Goal: Information Seeking & Learning: Learn about a topic

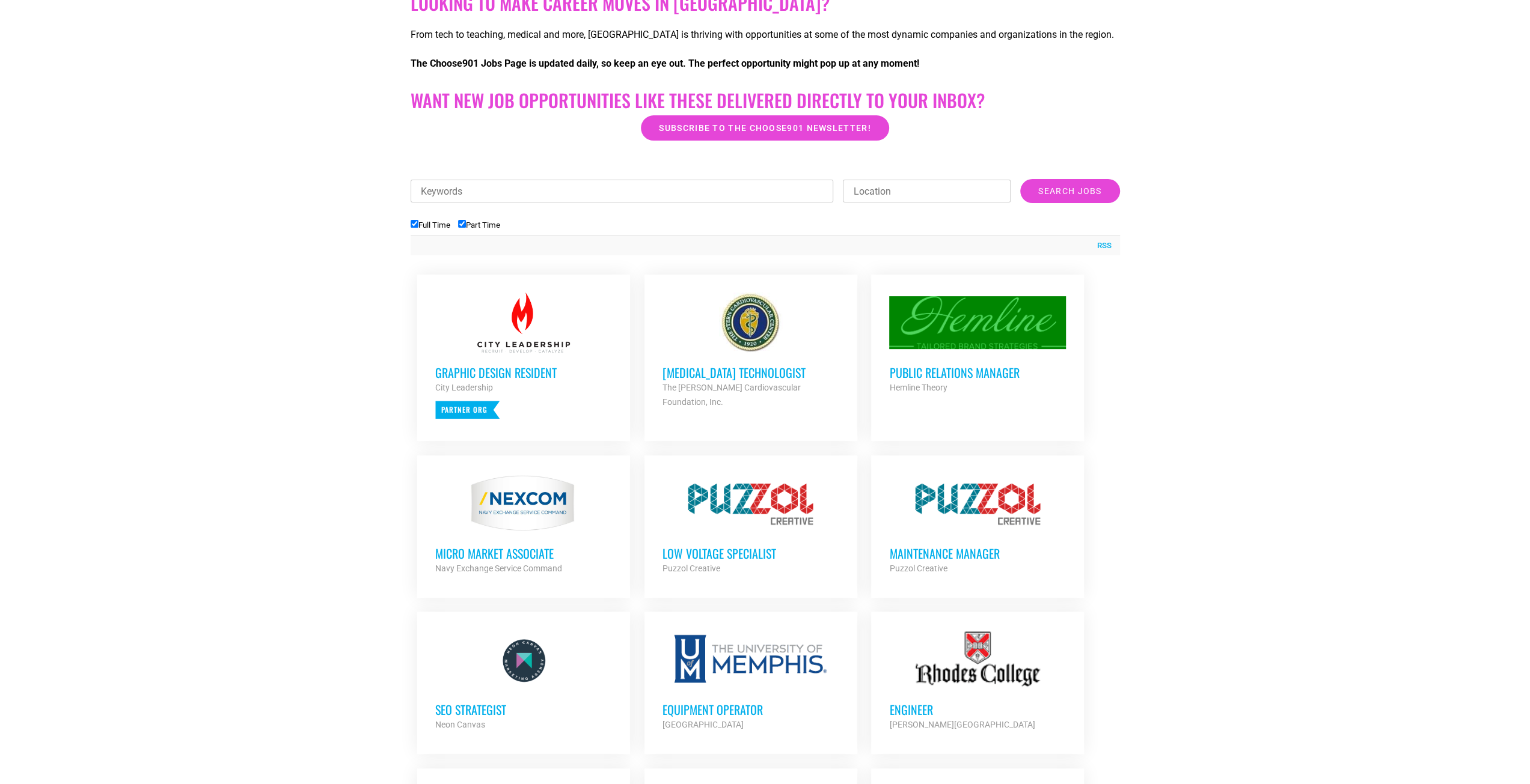
scroll to position [300, 0]
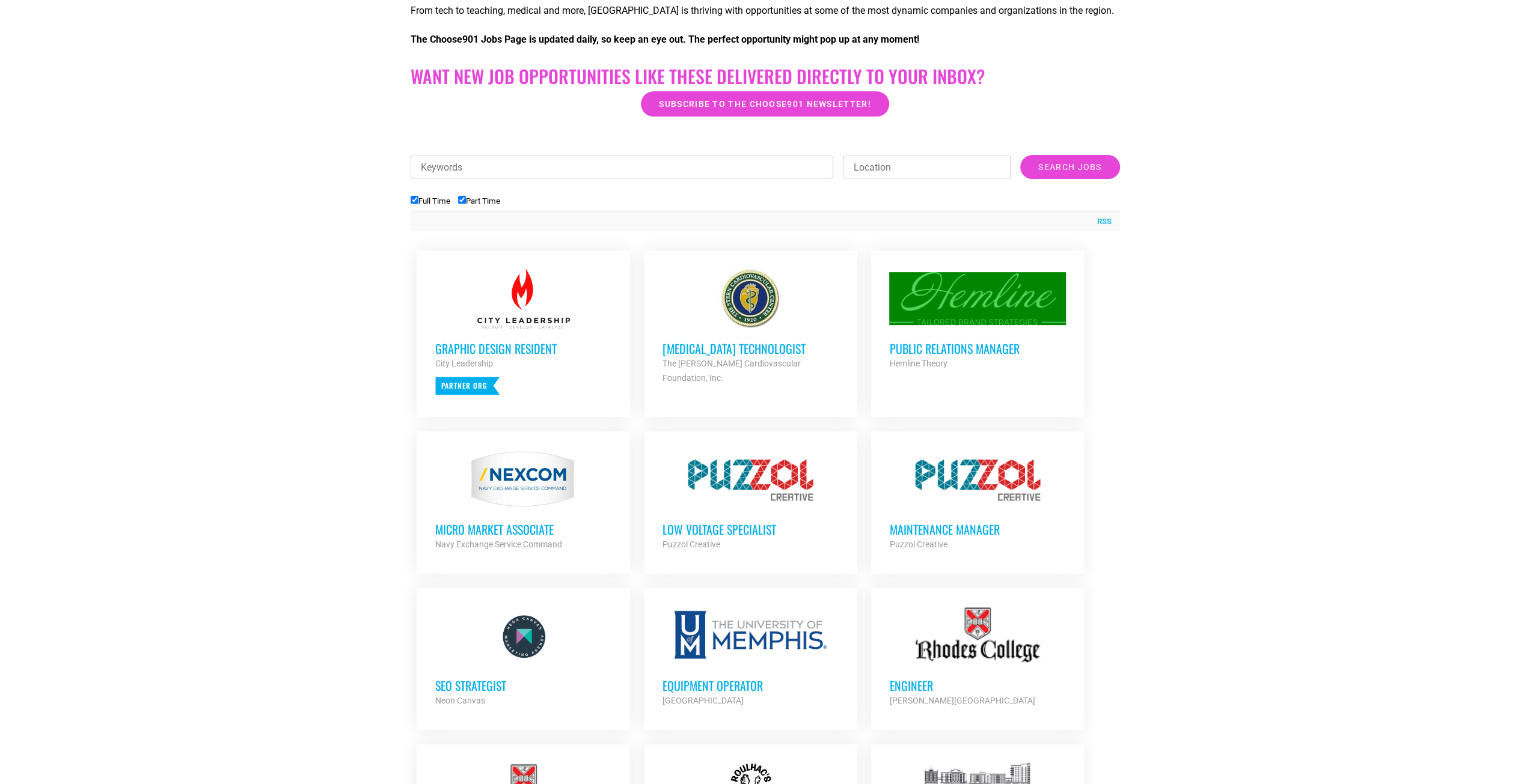
click at [464, 197] on input "Part Time" at bounding box center [462, 199] width 8 height 8
checkbox input "false"
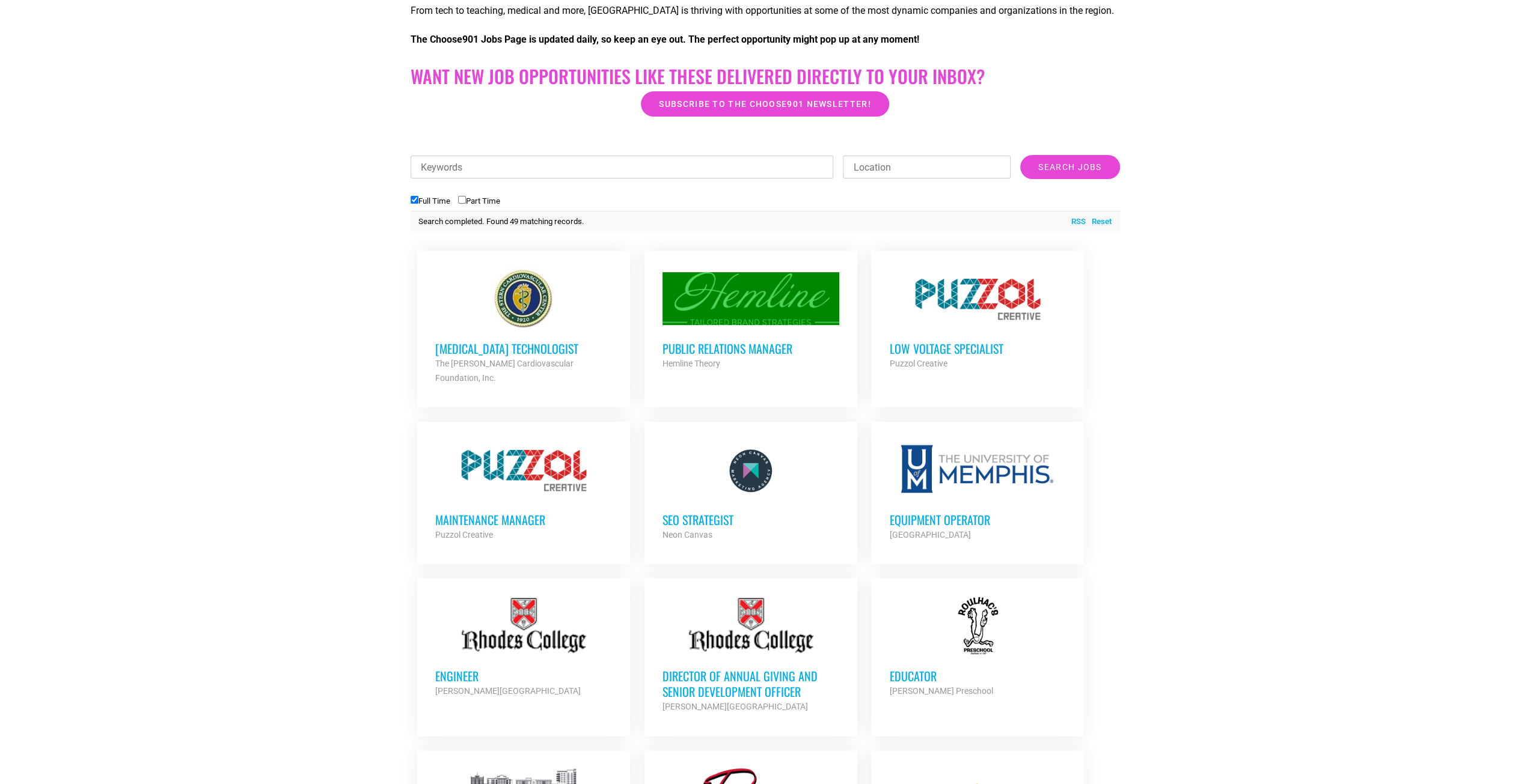
click at [753, 174] on input "Keywords" at bounding box center [622, 167] width 424 height 23
type input "business"
click at [1020, 155] on input "Search Jobs" at bounding box center [1069, 167] width 99 height 24
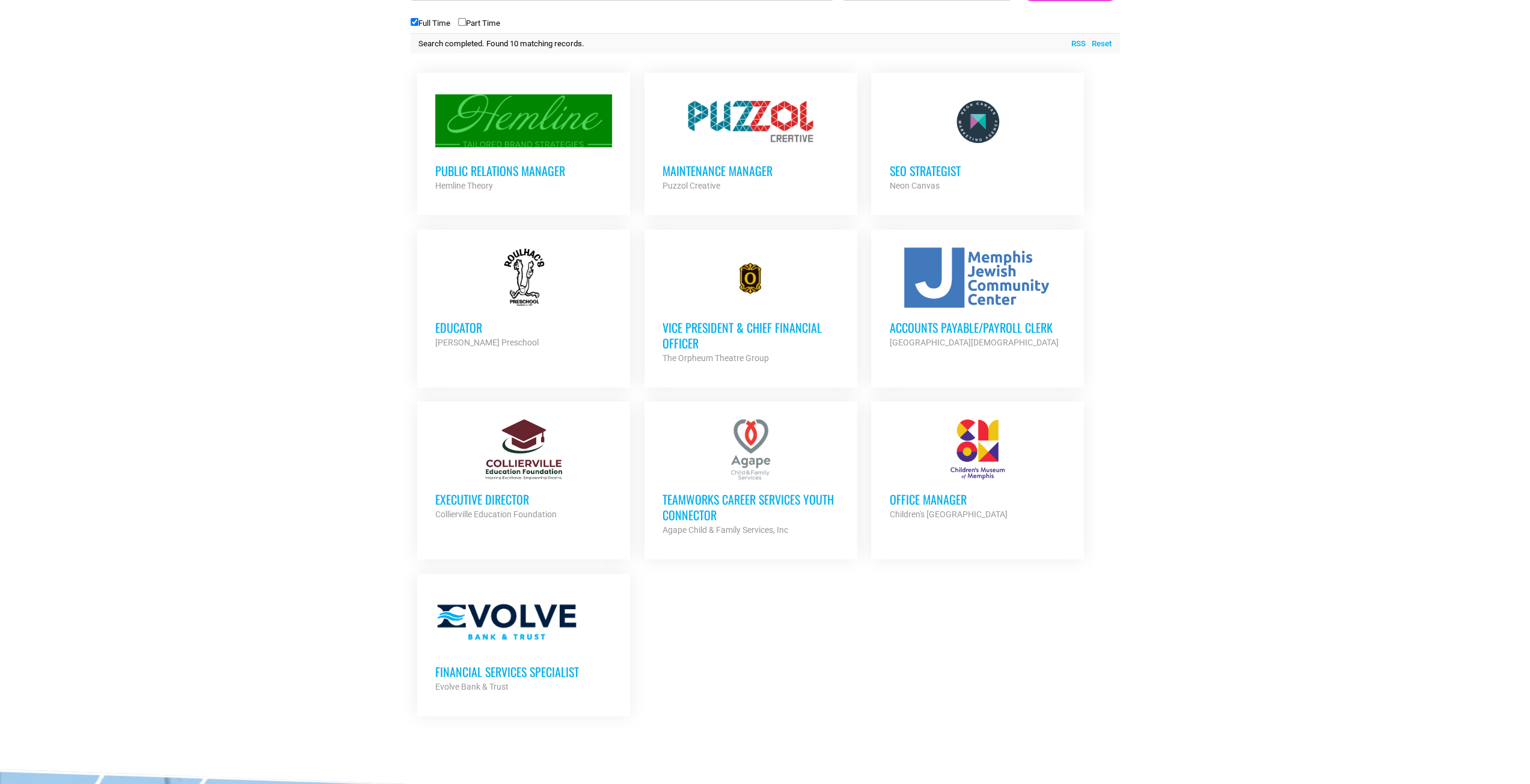
scroll to position [480, 0]
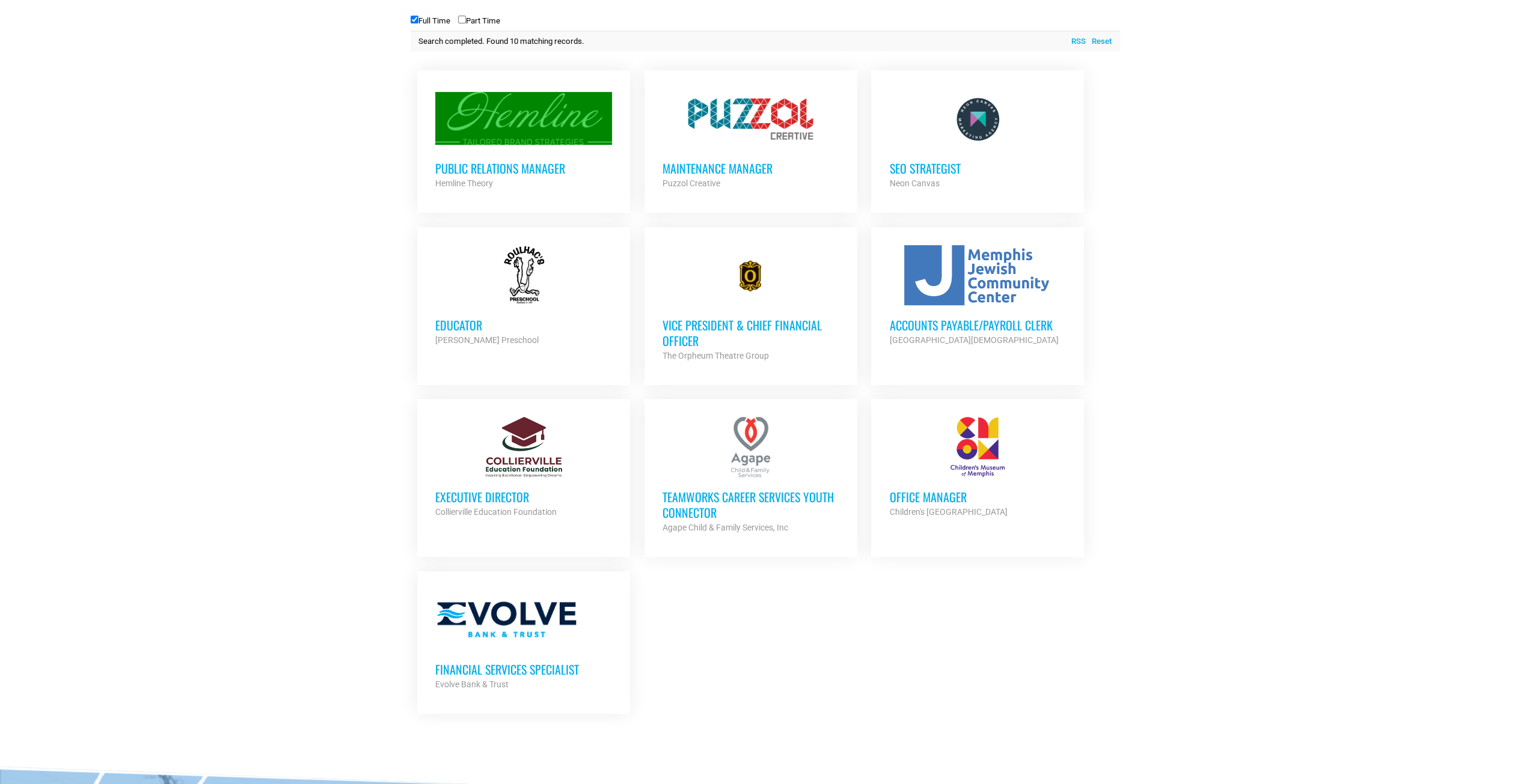
click at [492, 499] on h3 "Executive Director" at bounding box center [523, 497] width 177 height 15
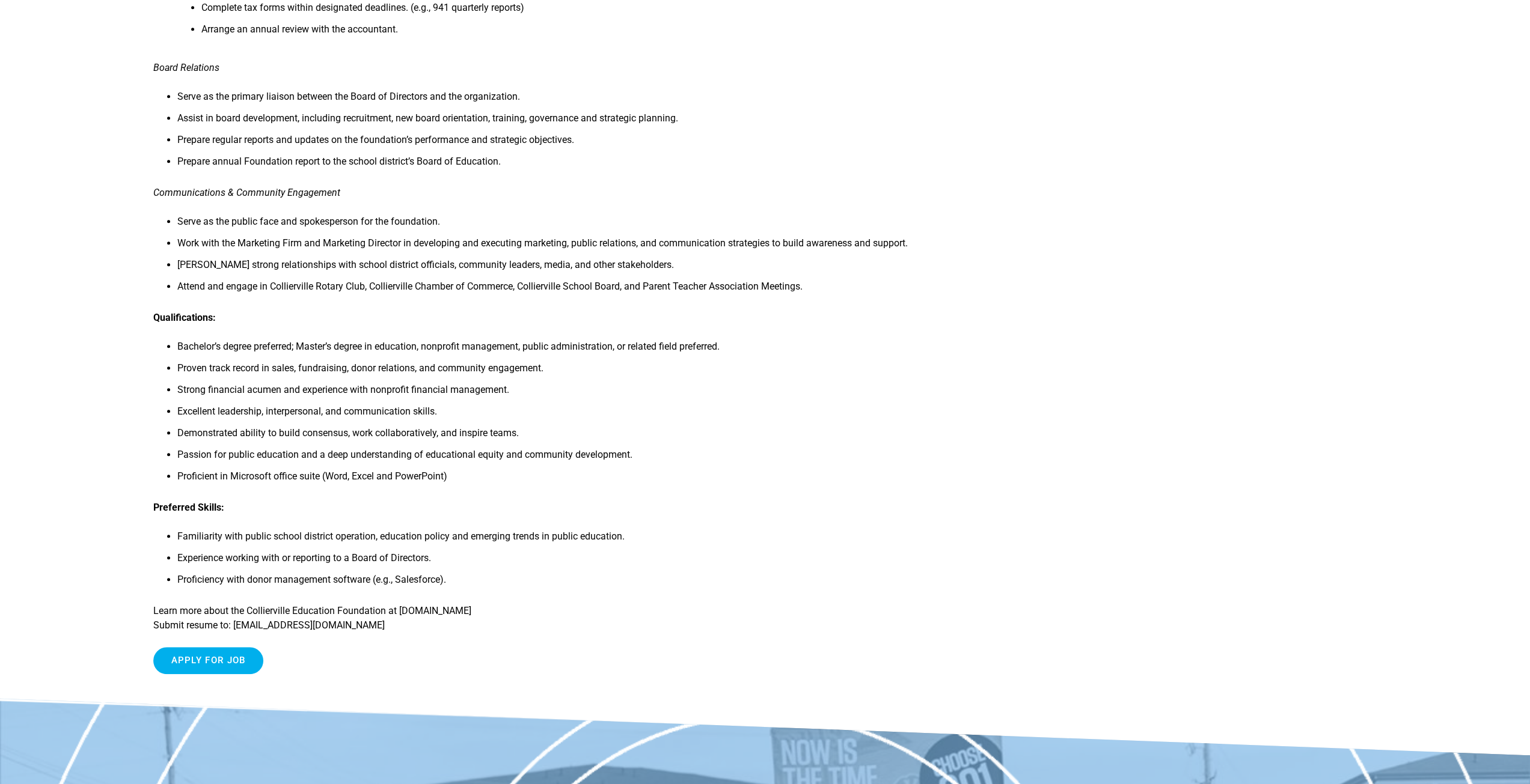
scroll to position [841, 0]
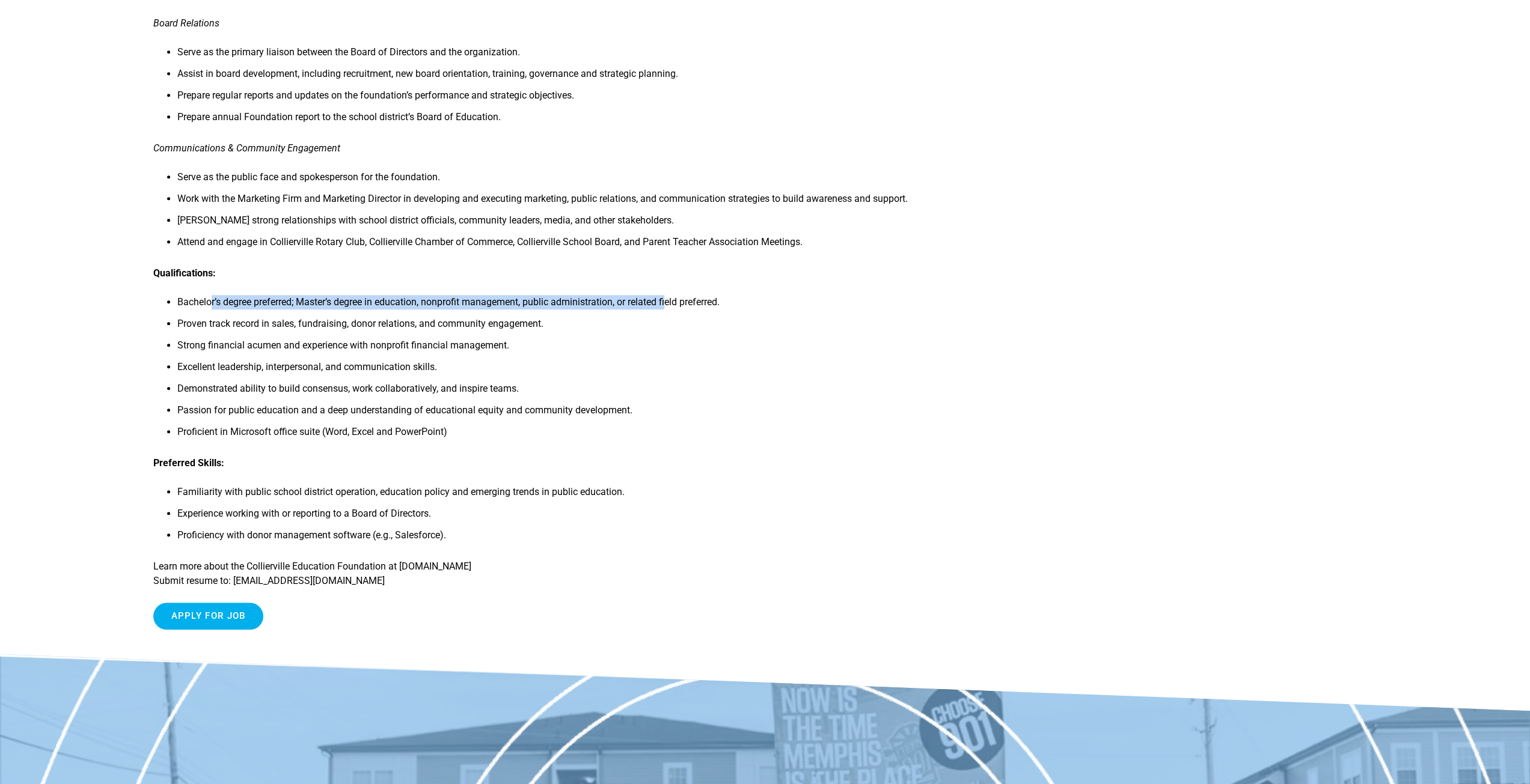
drag, startPoint x: 210, startPoint y: 311, endPoint x: 673, endPoint y: 307, distance: 463.0
click at [673, 307] on li "Bachelor’s degree preferred; Master’s degree in education, nonprofit management…" at bounding box center [586, 305] width 817 height 22
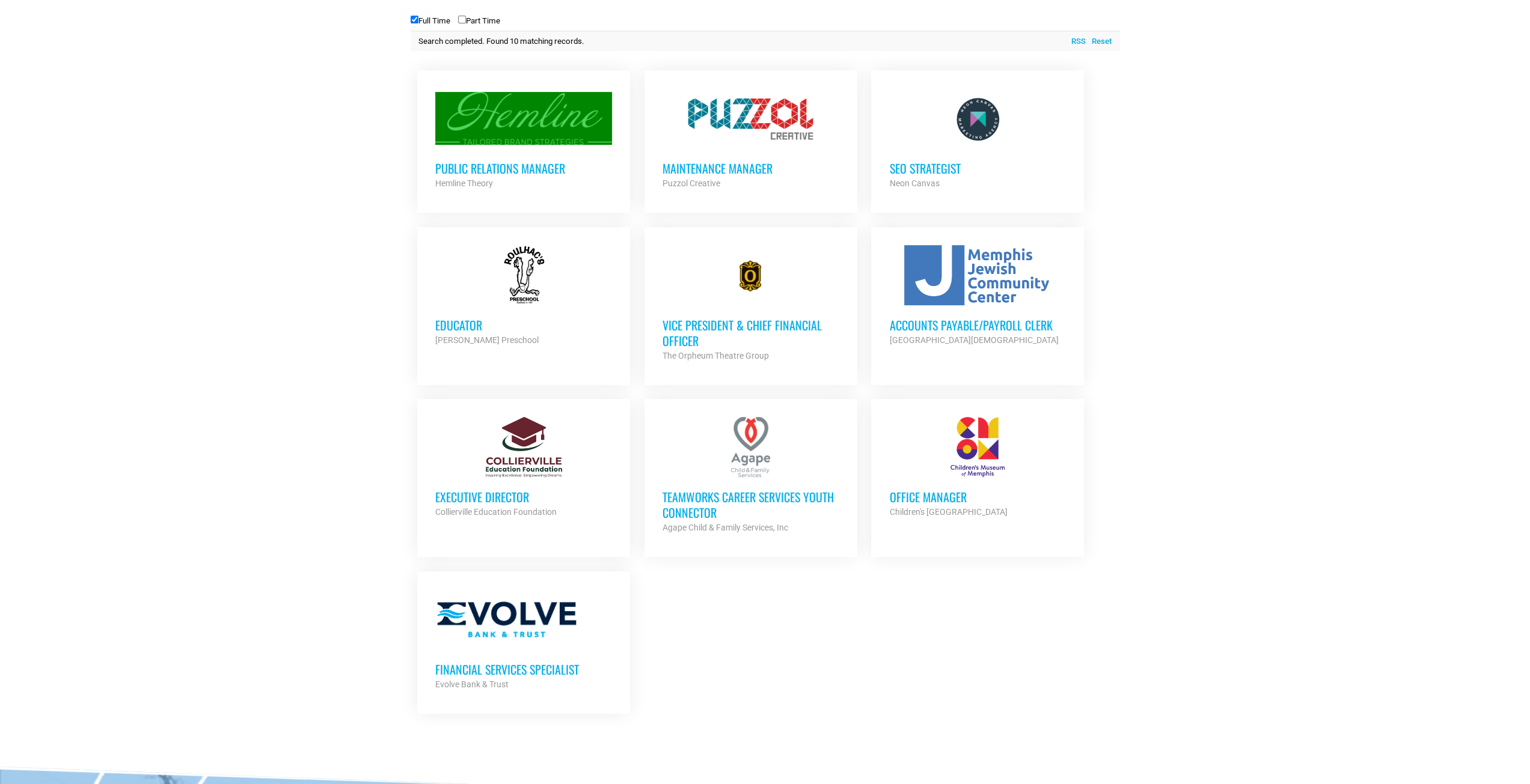
click at [928, 494] on h3 "Office Manager" at bounding box center [977, 497] width 177 height 15
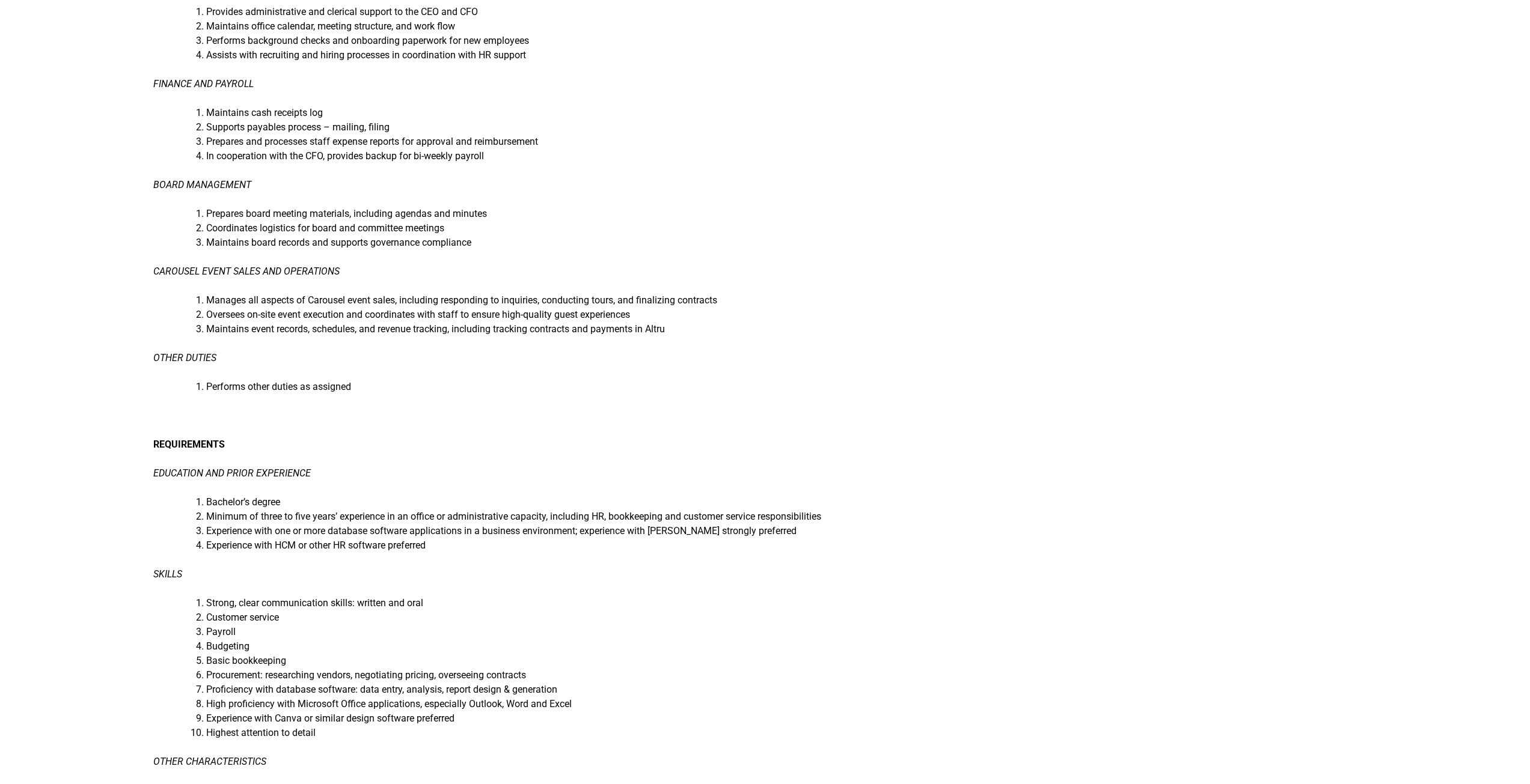
scroll to position [361, 0]
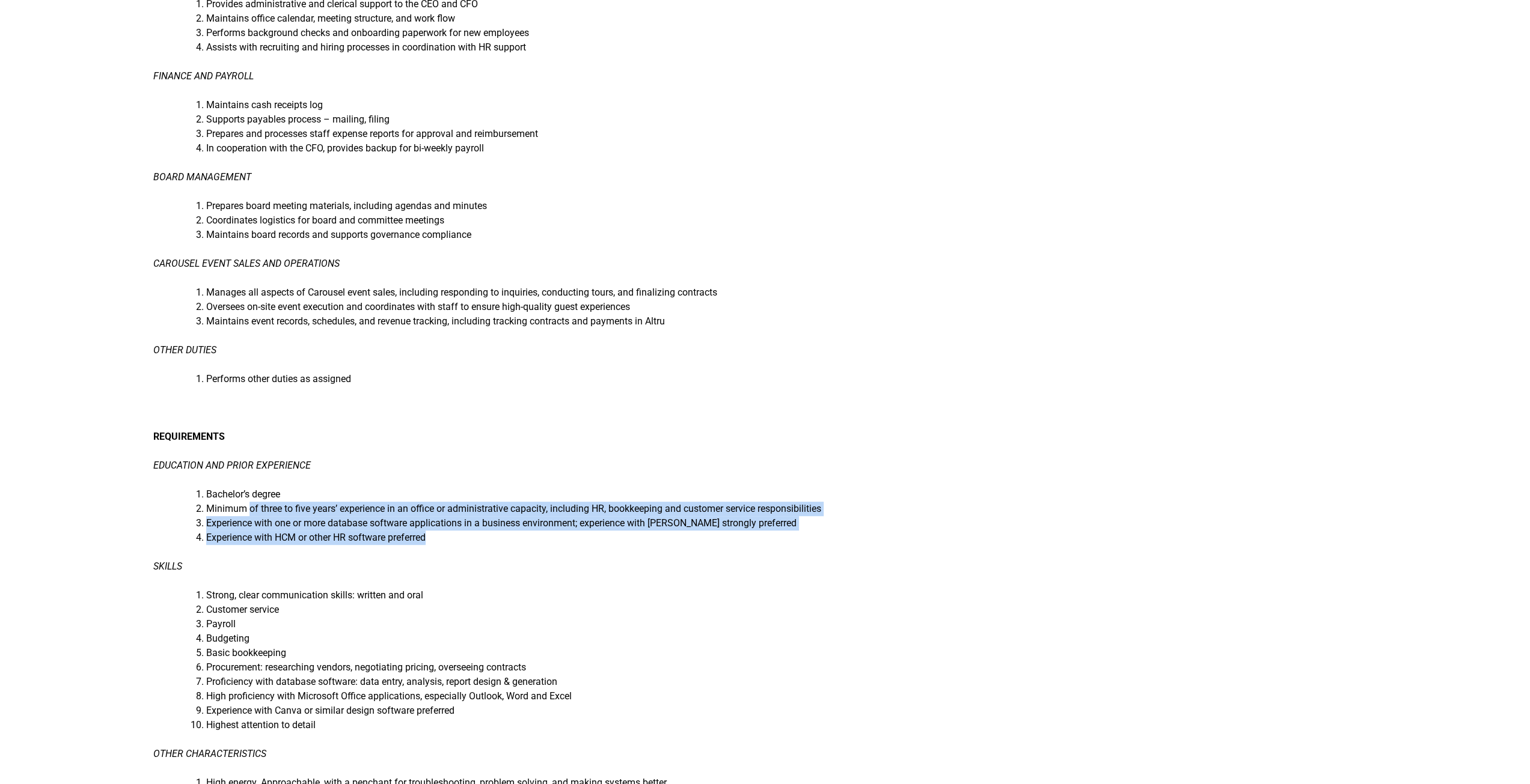
drag, startPoint x: 249, startPoint y: 505, endPoint x: 665, endPoint y: 537, distance: 417.2
click at [665, 537] on ol "Bachelor’s degree Minimum of three to five years’ experience in an office or ad…" at bounding box center [589, 517] width 813 height 58
click at [665, 537] on li "Experience with HCM or other HR software preferred" at bounding box center [600, 537] width 789 height 15
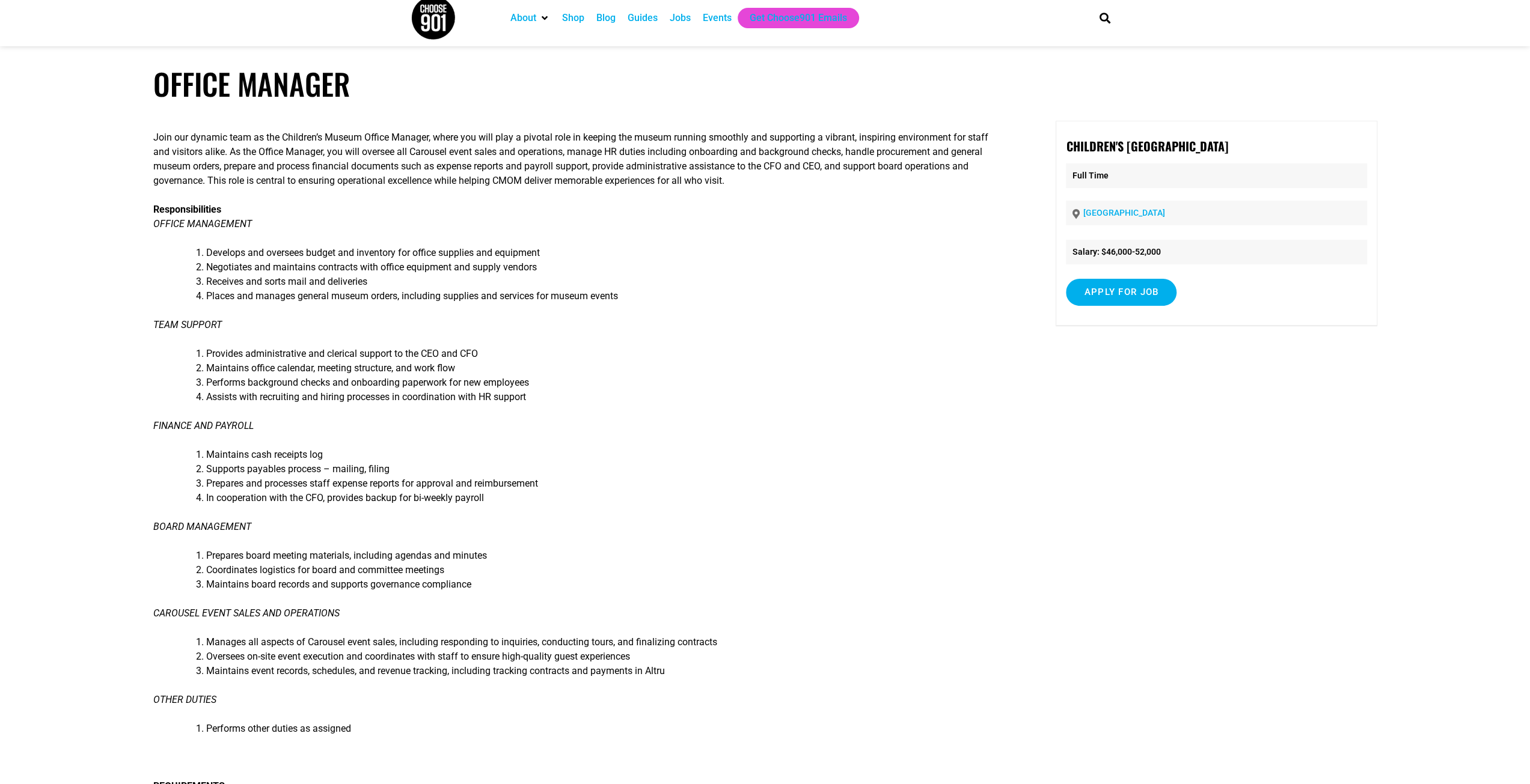
scroll to position [0, 0]
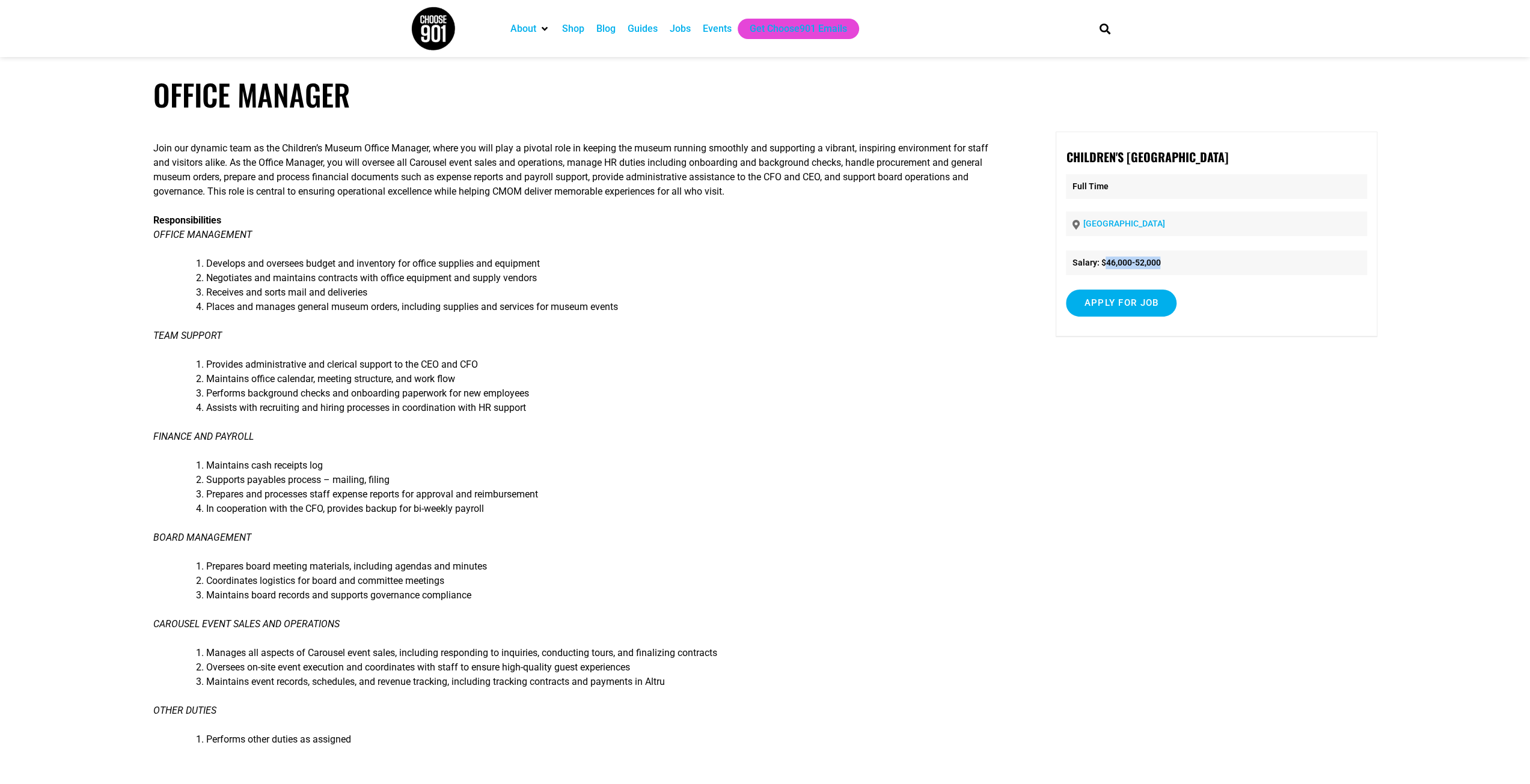
drag, startPoint x: 1177, startPoint y: 266, endPoint x: 1103, endPoint y: 259, distance: 74.3
click at [1103, 259] on li "Salary: $46,000-52,000" at bounding box center [1215, 262] width 300 height 24
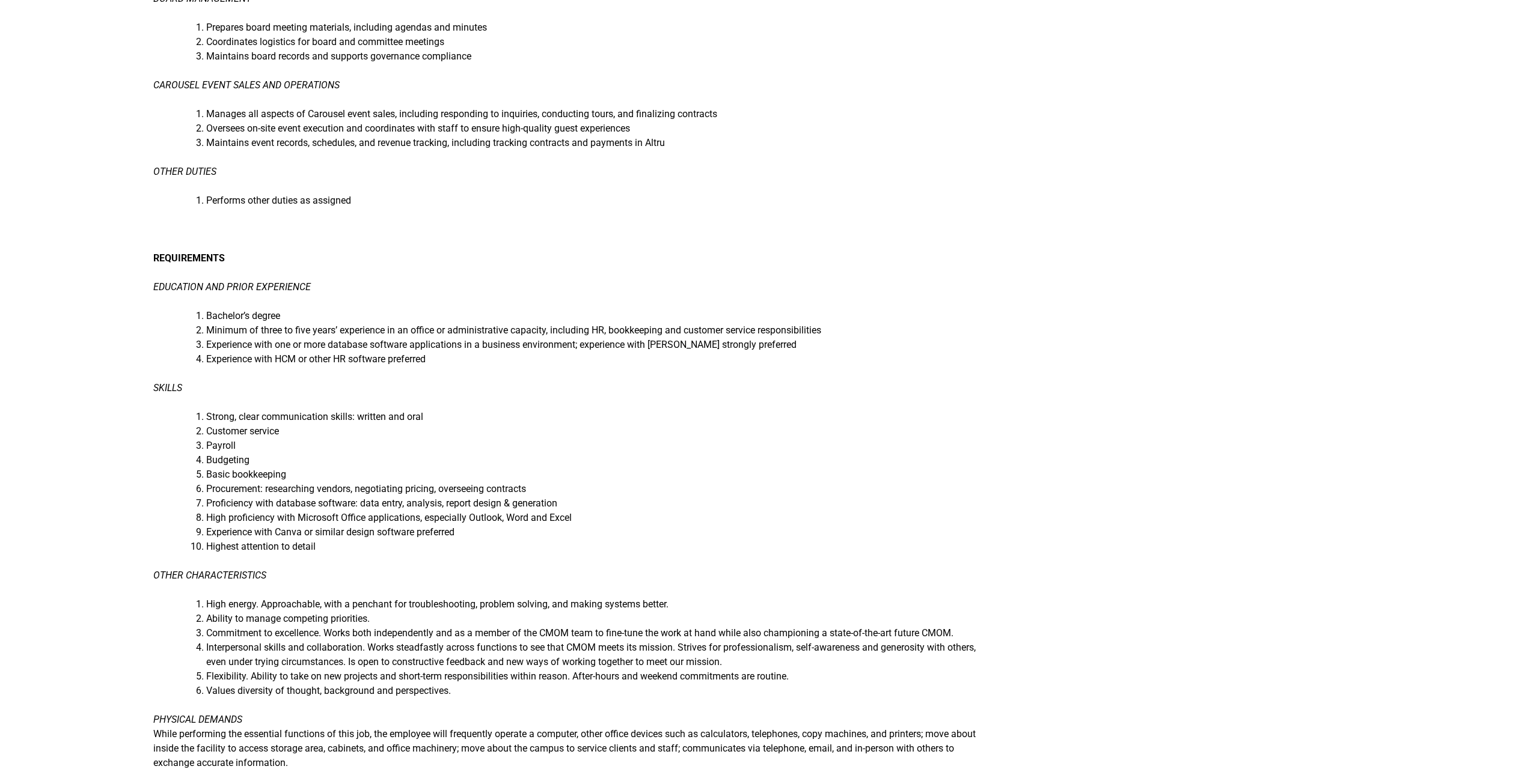
scroll to position [480, 0]
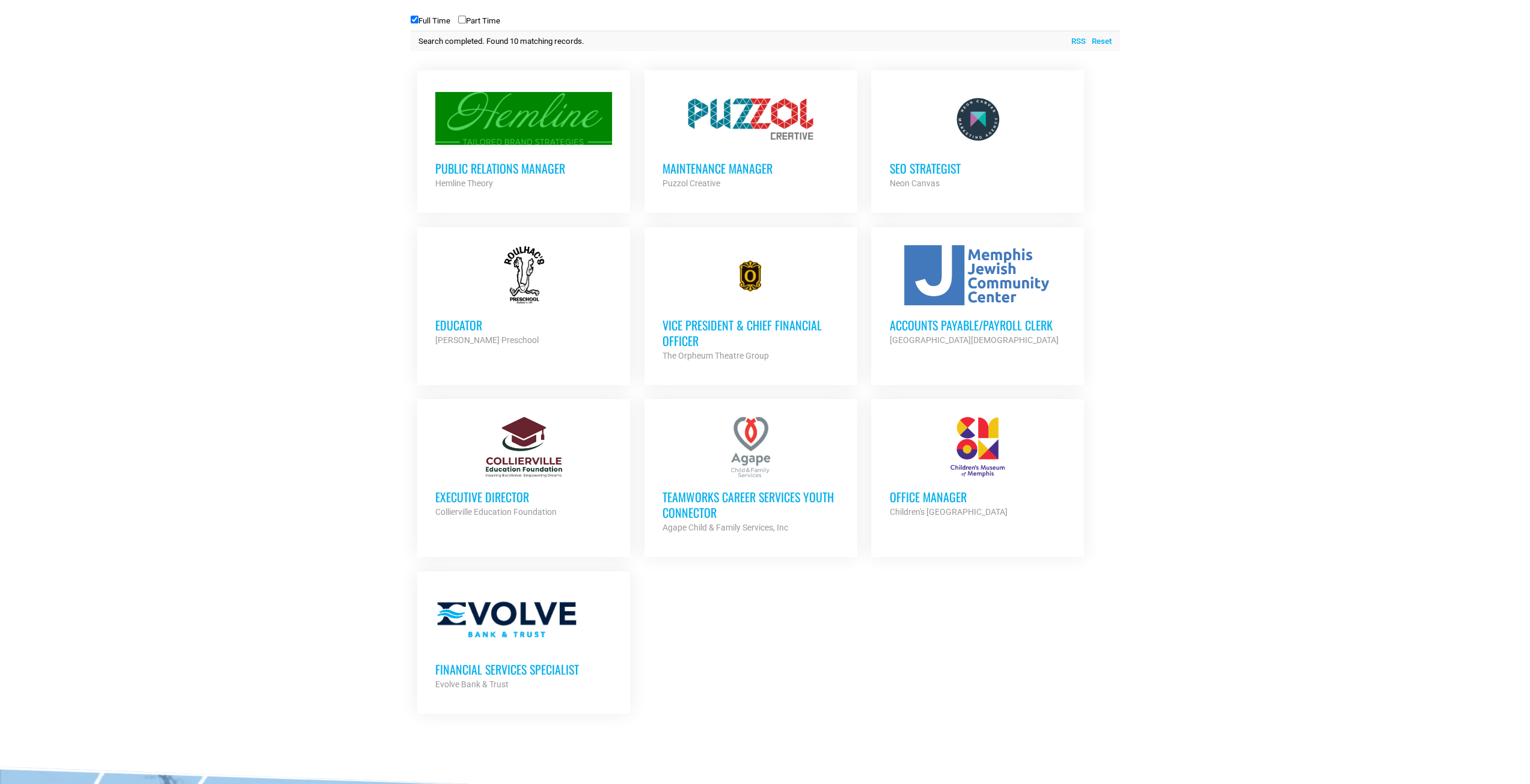
click at [782, 325] on h3 "Vice President & Chief Financial Officer" at bounding box center [750, 333] width 177 height 31
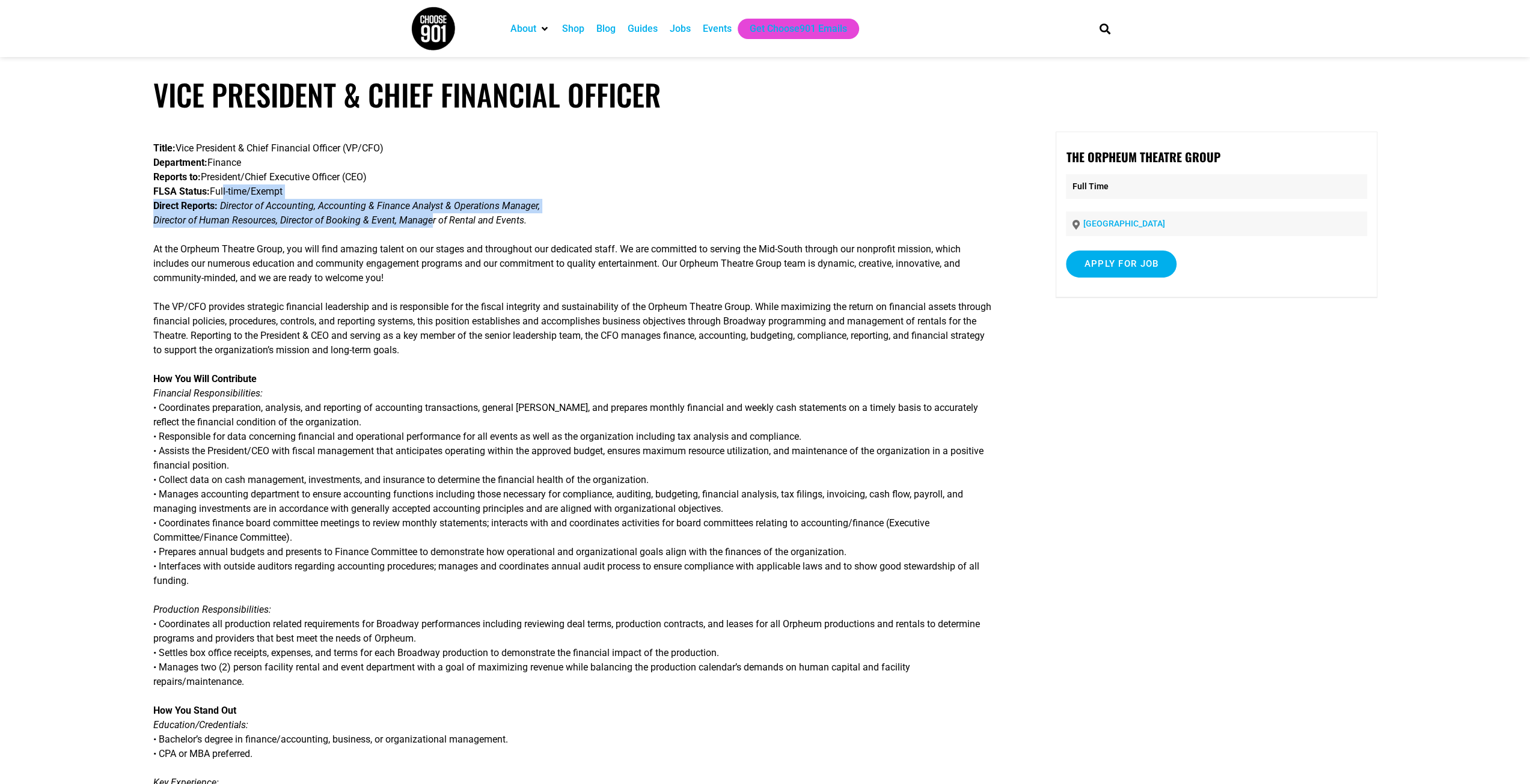
drag, startPoint x: 219, startPoint y: 195, endPoint x: 433, endPoint y: 217, distance: 215.1
click at [433, 217] on p "Title: Vice President & Chief Financial Officer (VP/CFO) Department: Finance Re…" at bounding box center [574, 184] width 842 height 86
click at [433, 217] on em "Director of Human Resources, Director of Booking & Event, Manager of Rental and…" at bounding box center [340, 220] width 374 height 12
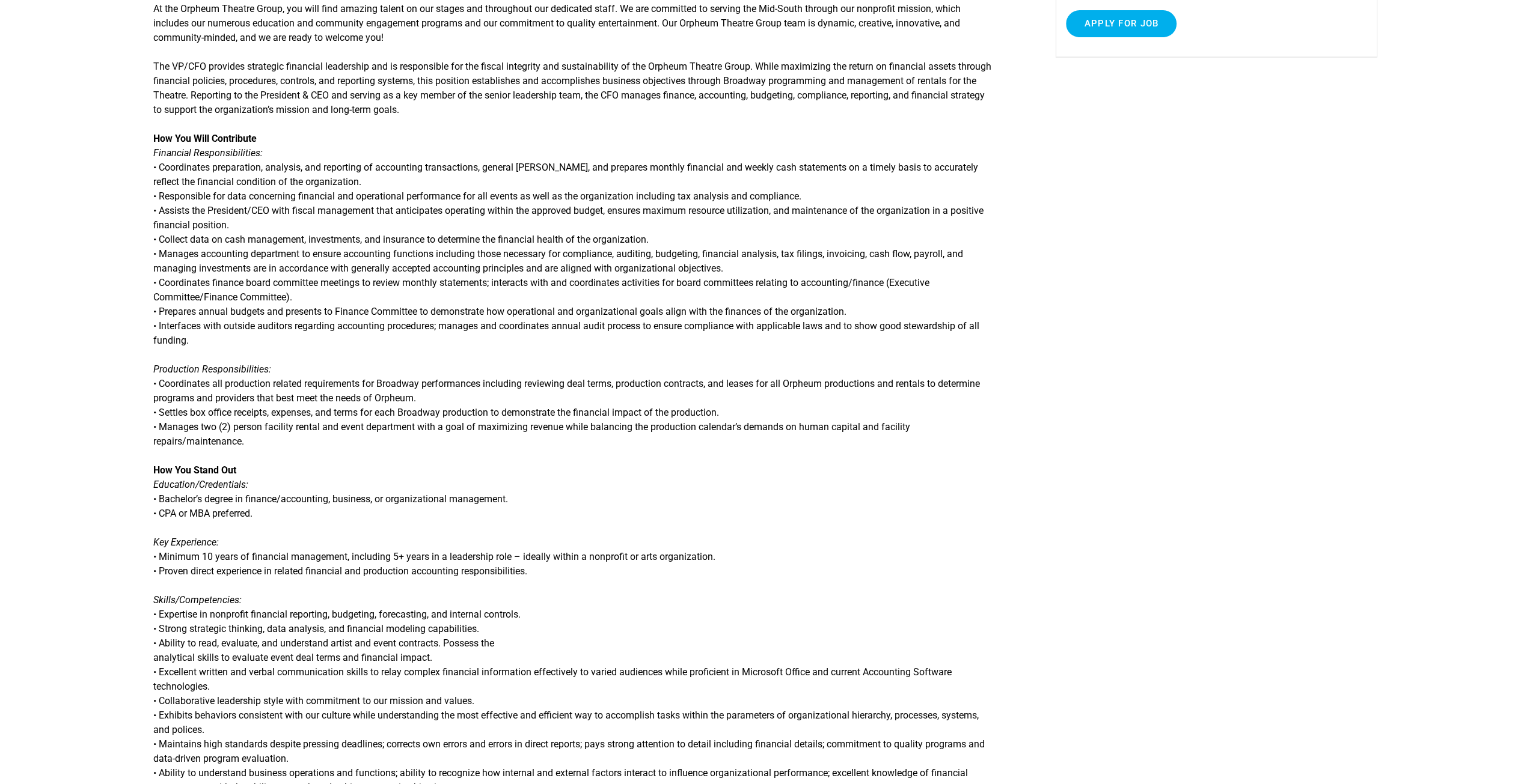
scroll to position [300, 0]
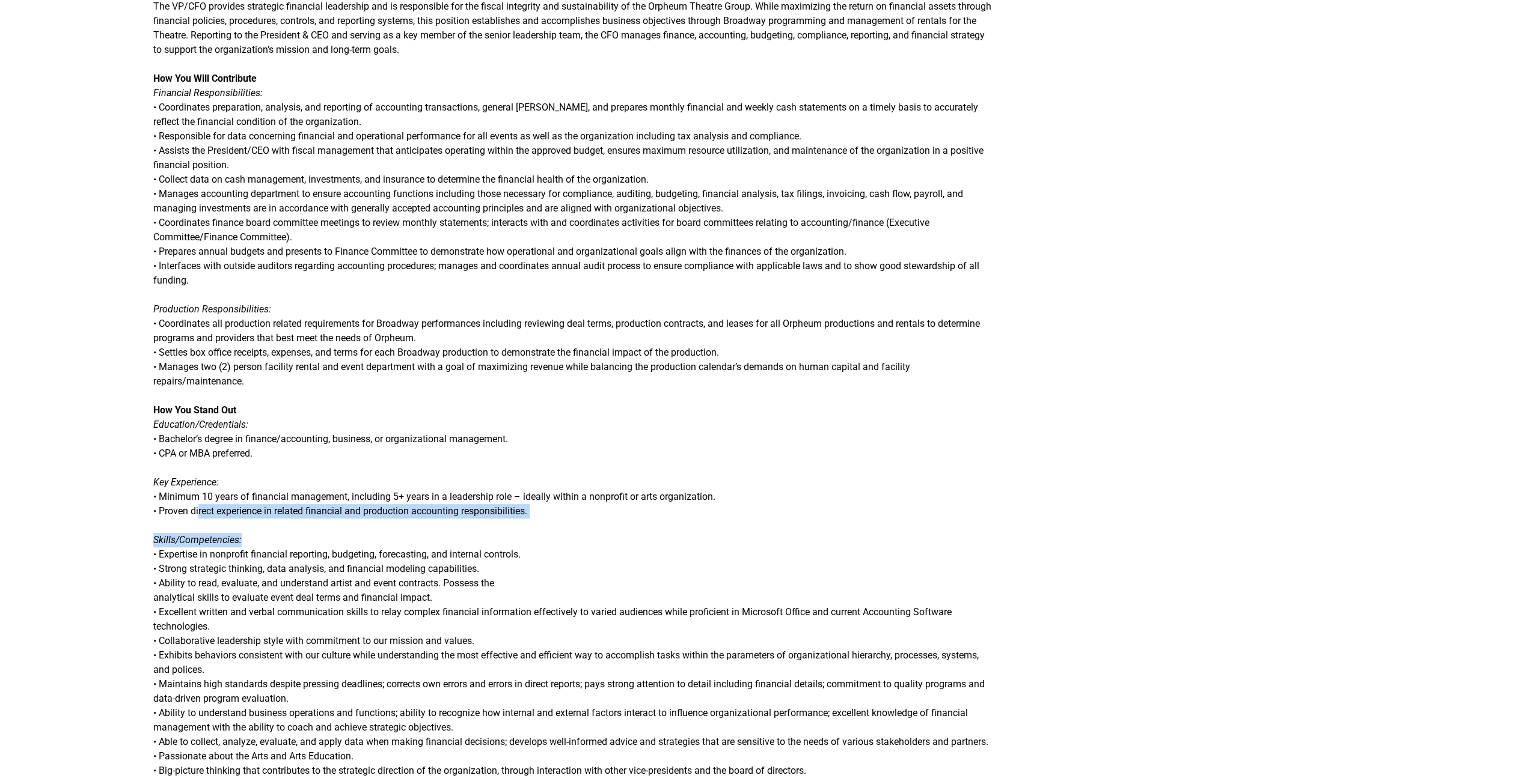
drag, startPoint x: 195, startPoint y: 505, endPoint x: 418, endPoint y: 526, distance: 224.0
click at [418, 526] on div "Title: Vice President & Chief Financial Officer (VP/CFO) Department: Finance Re…" at bounding box center [574, 583] width 842 height 1503
click at [418, 525] on div "Title: Vice President & Chief Financial Officer (VP/CFO) Department: Finance Re…" at bounding box center [574, 583] width 842 height 1503
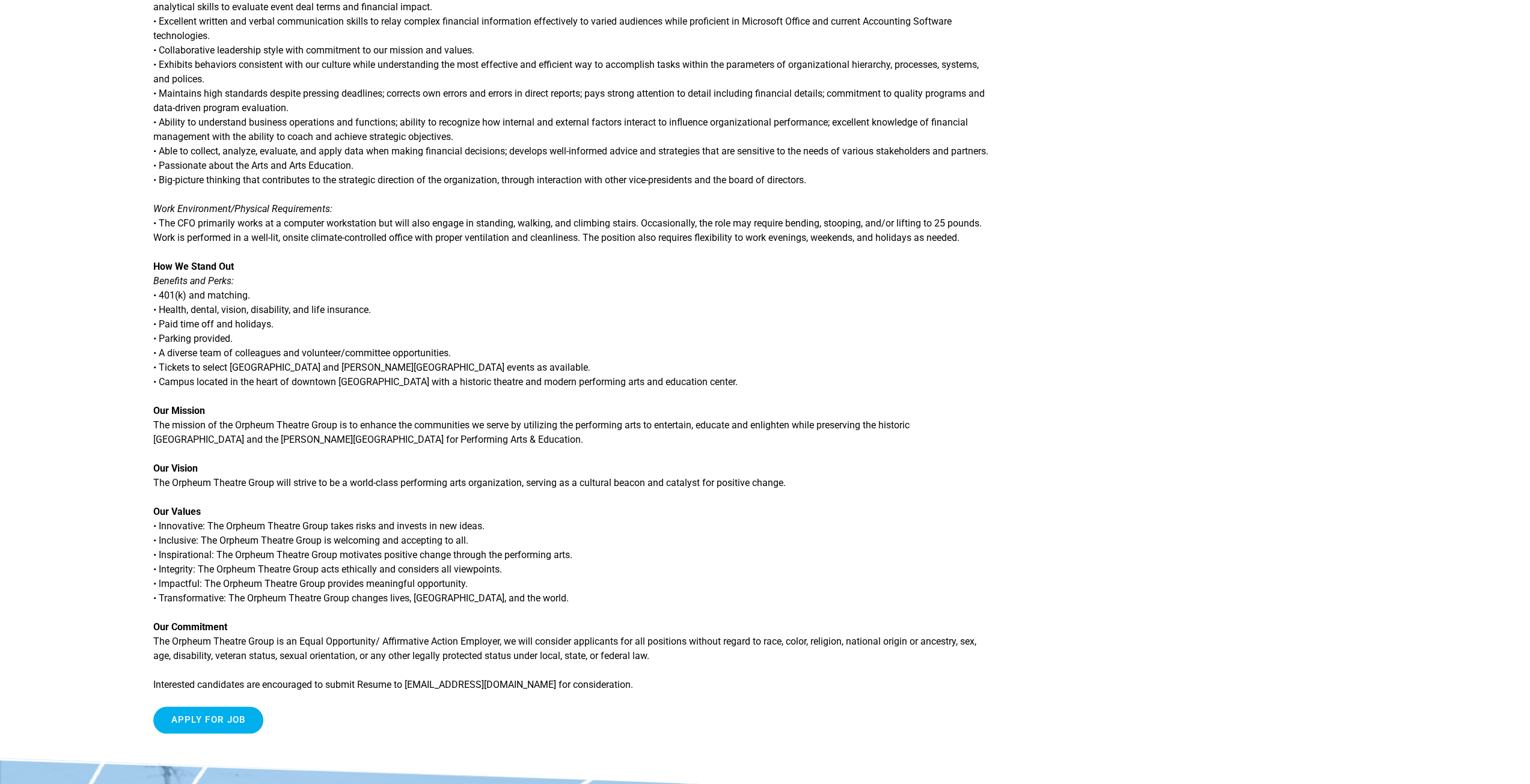
scroll to position [901, 0]
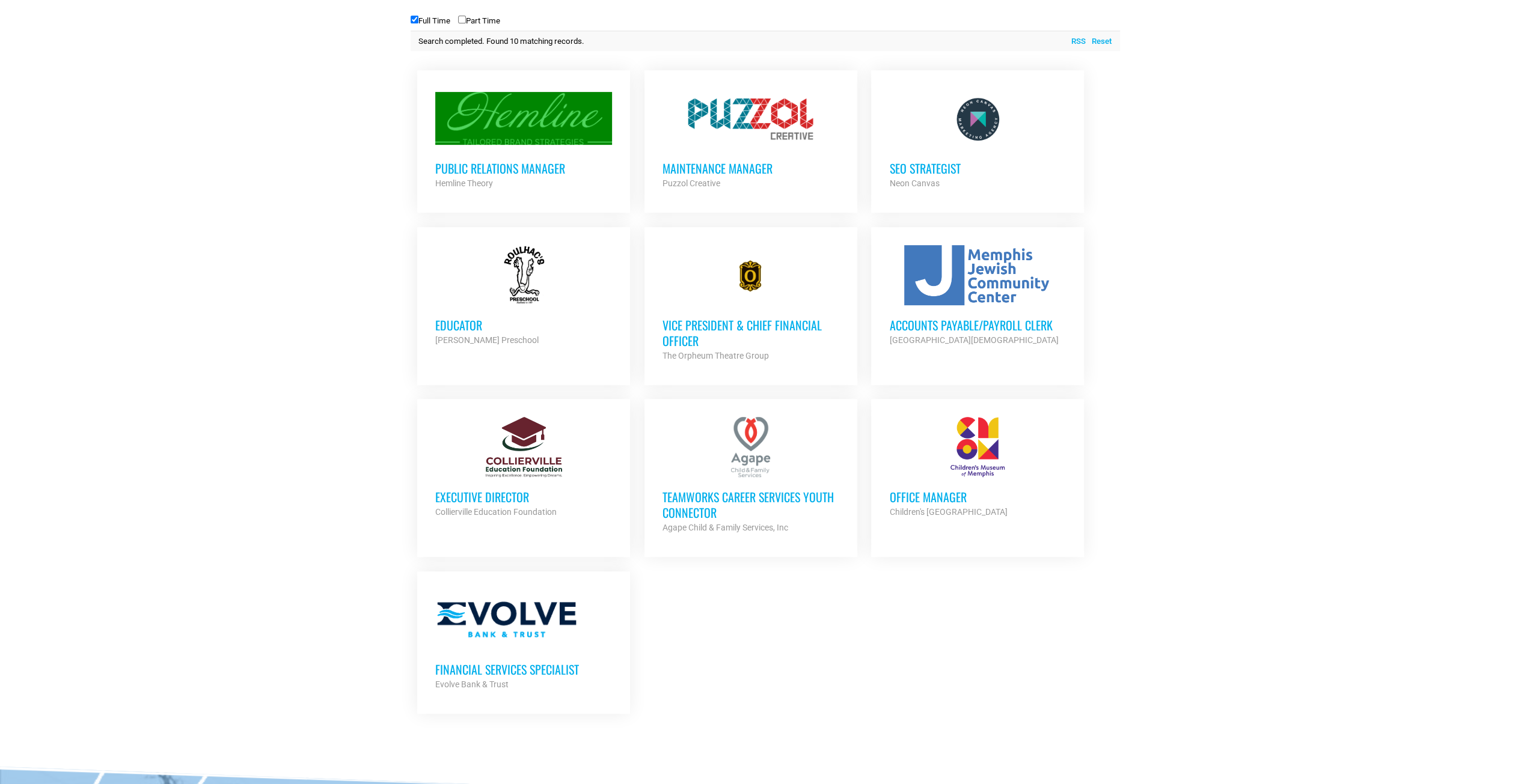
click at [1036, 325] on h3 "Accounts Payable/Payroll Clerk" at bounding box center [977, 324] width 177 height 15
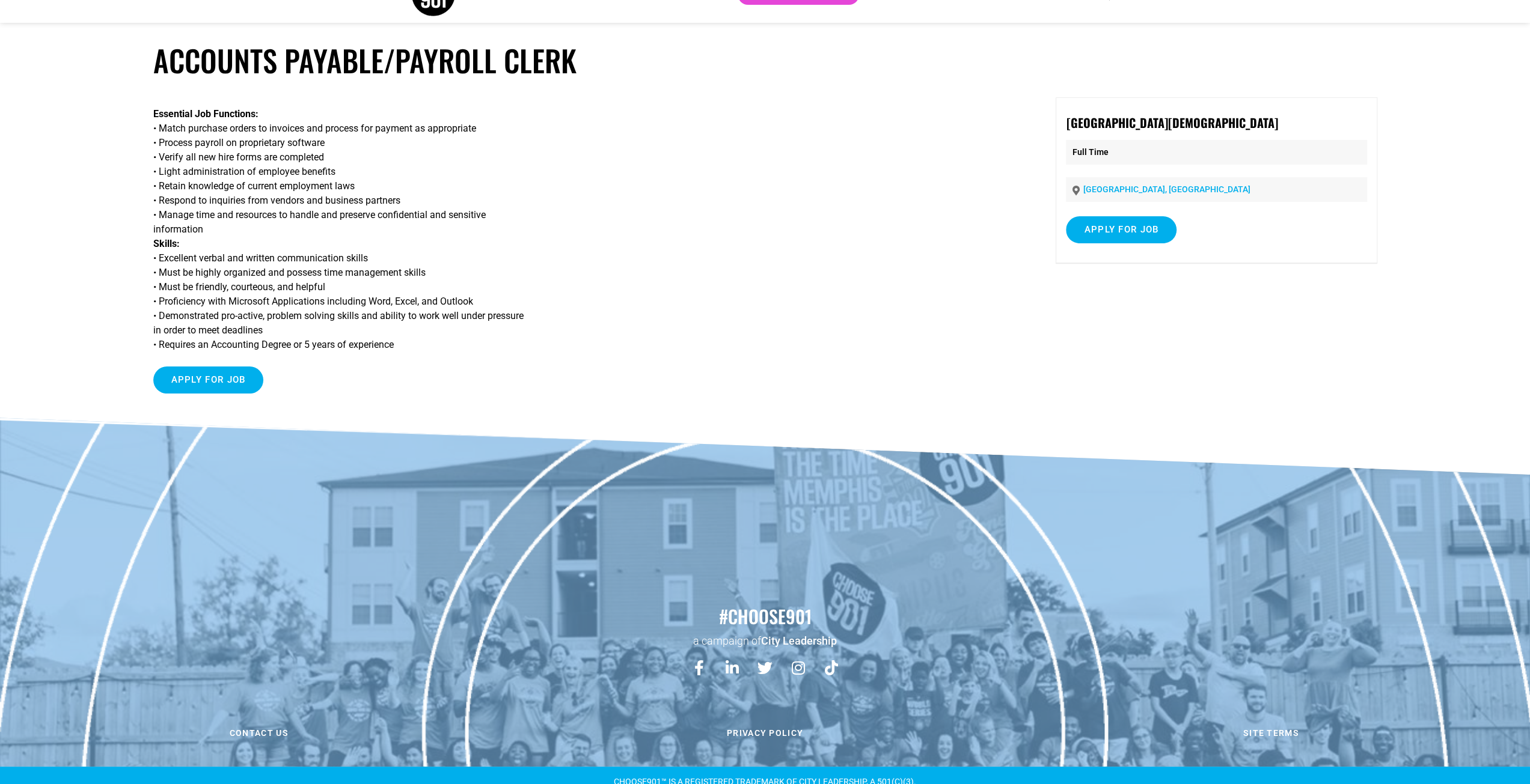
scroll to position [46, 0]
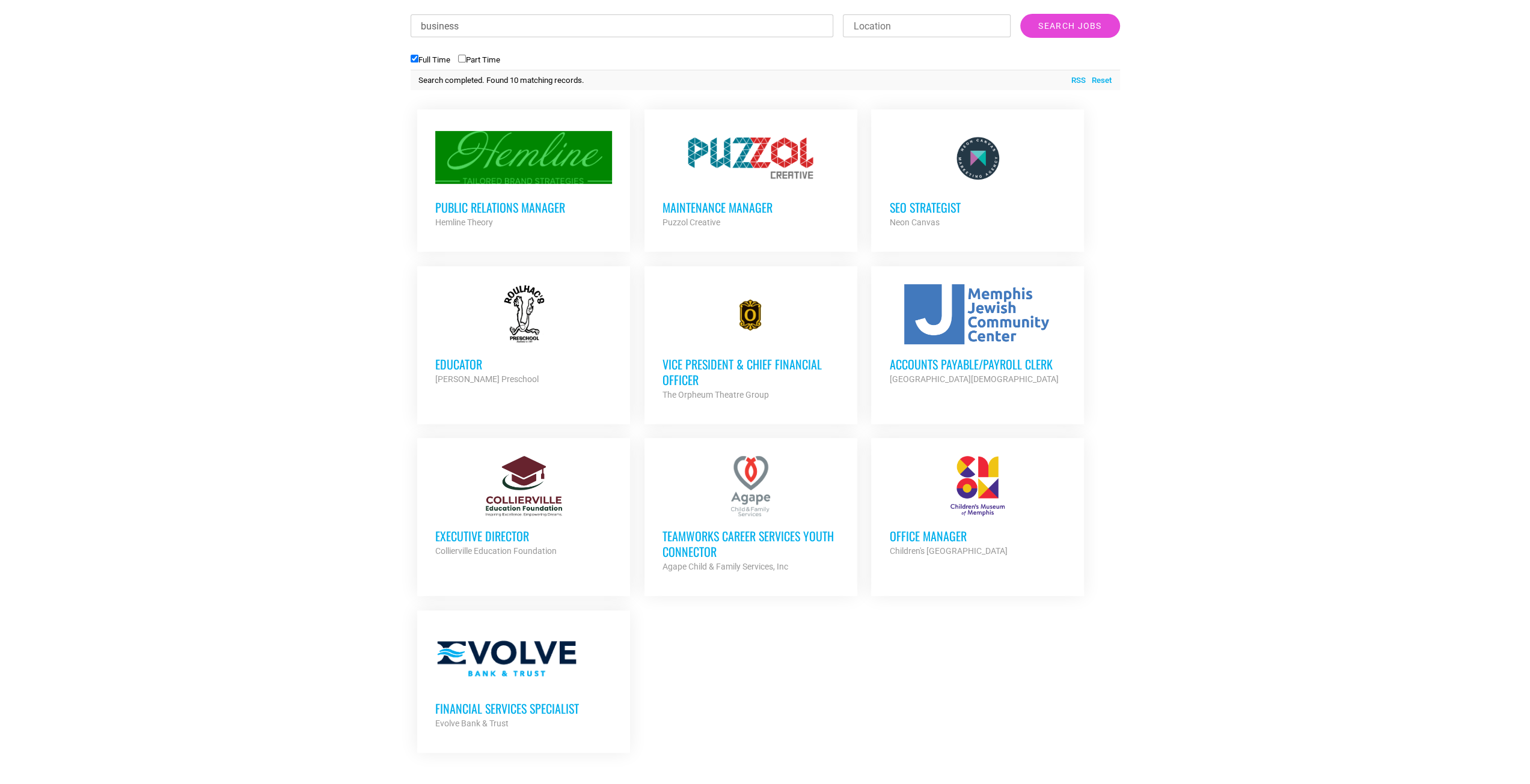
scroll to position [240, 0]
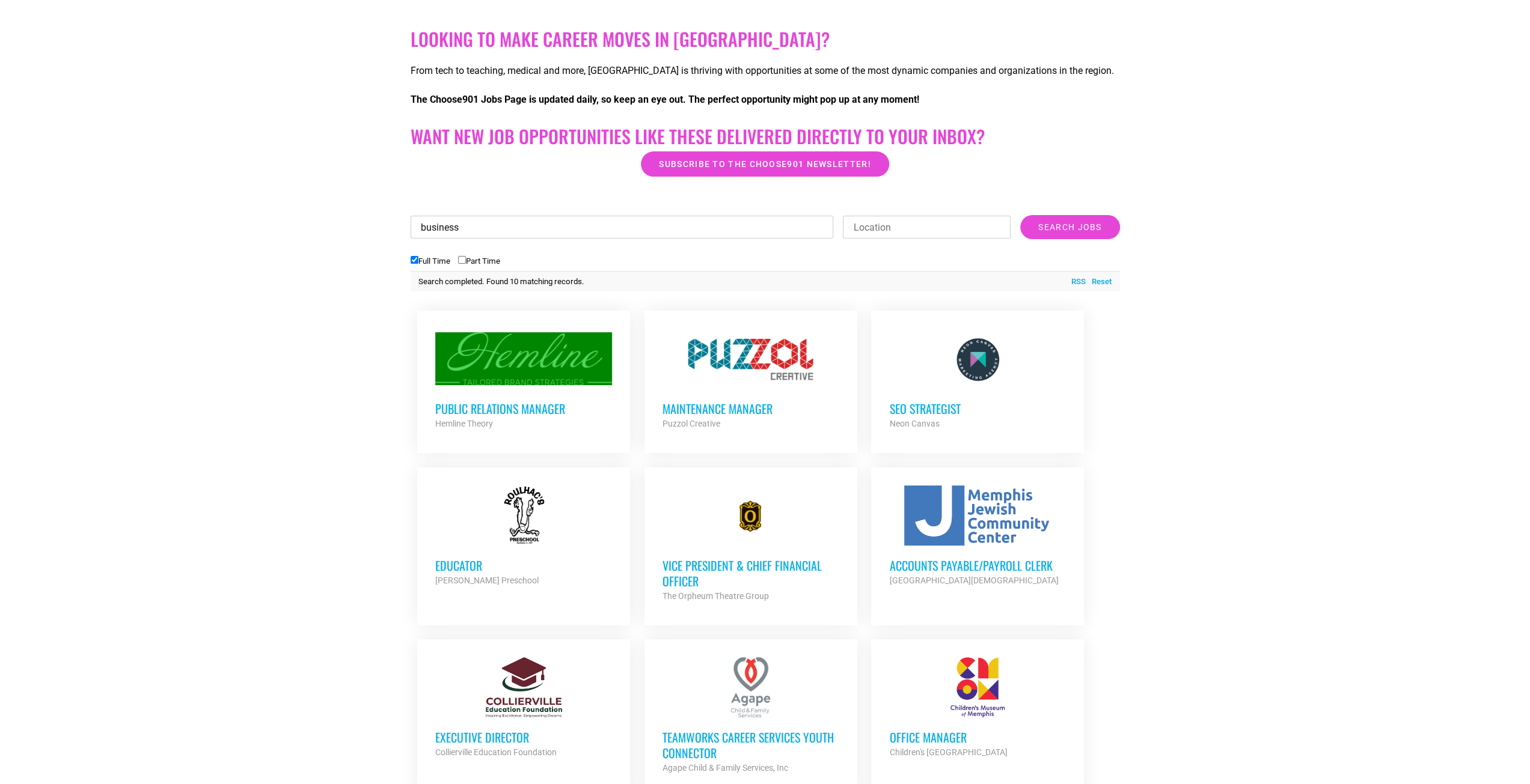
click at [558, 227] on input "business" at bounding box center [622, 227] width 424 height 23
click at [929, 234] on input "Location" at bounding box center [926, 227] width 168 height 23
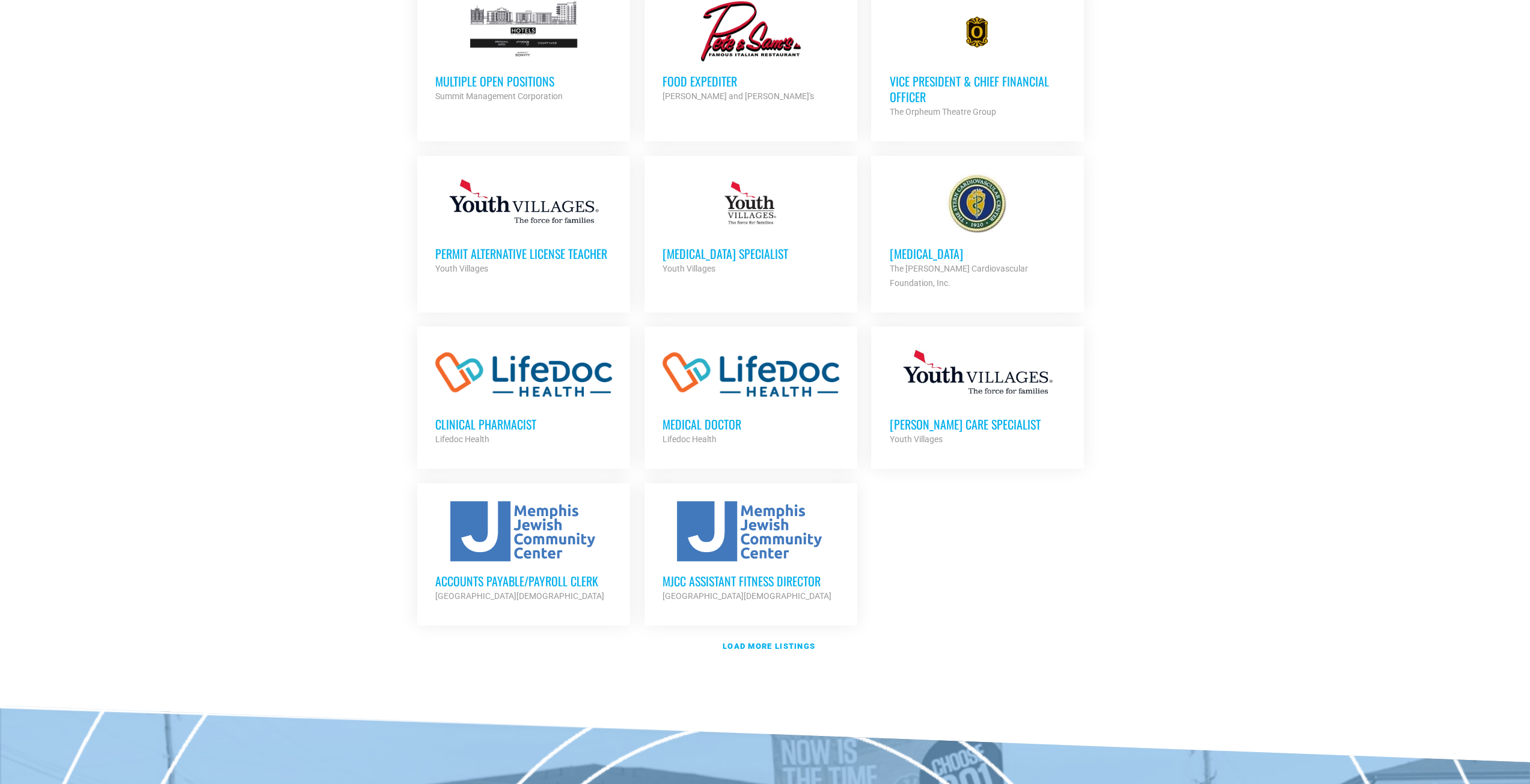
scroll to position [1081, 0]
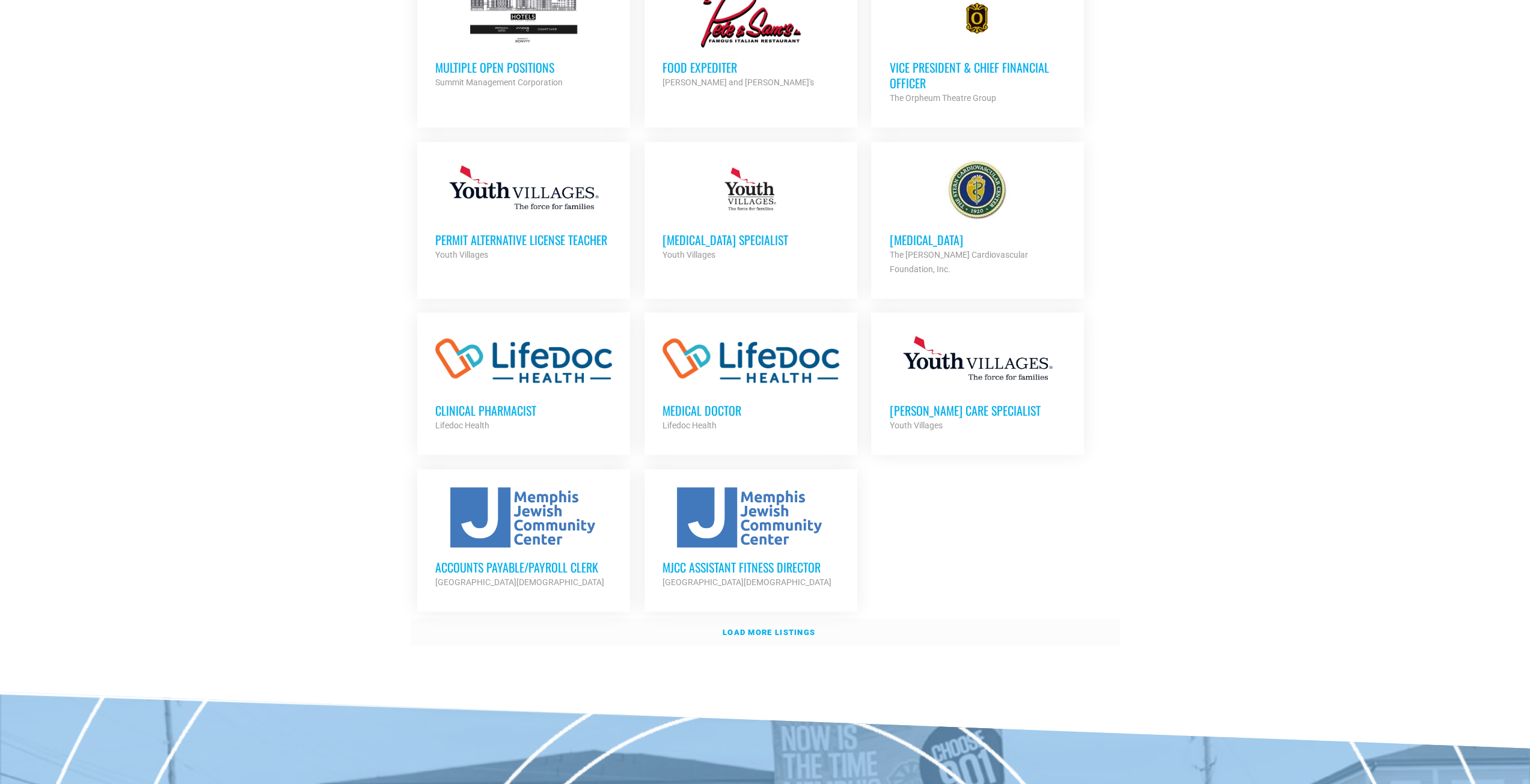
click at [806, 628] on strong "Load more listings" at bounding box center [769, 633] width 93 height 9
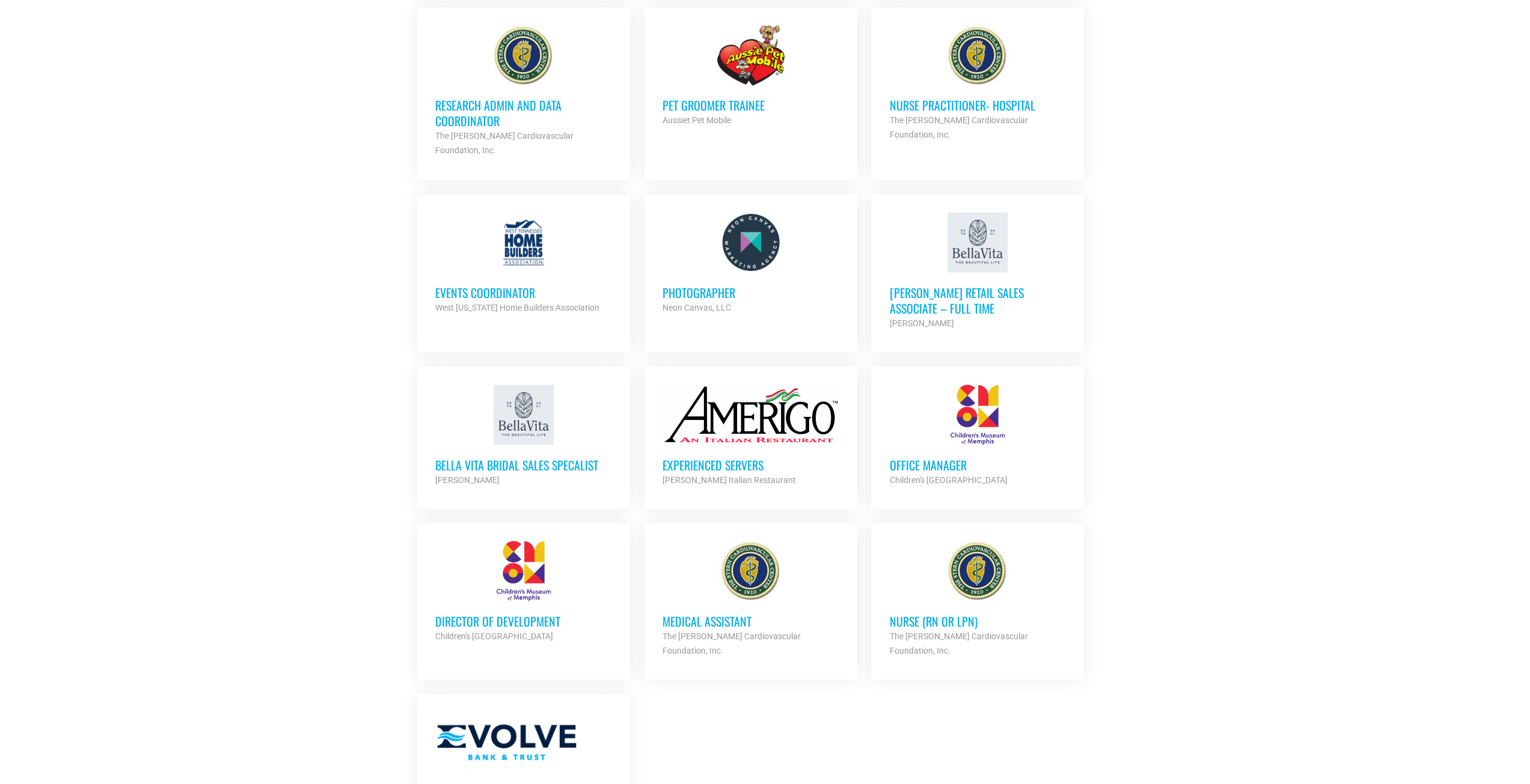
scroll to position [2103, 0]
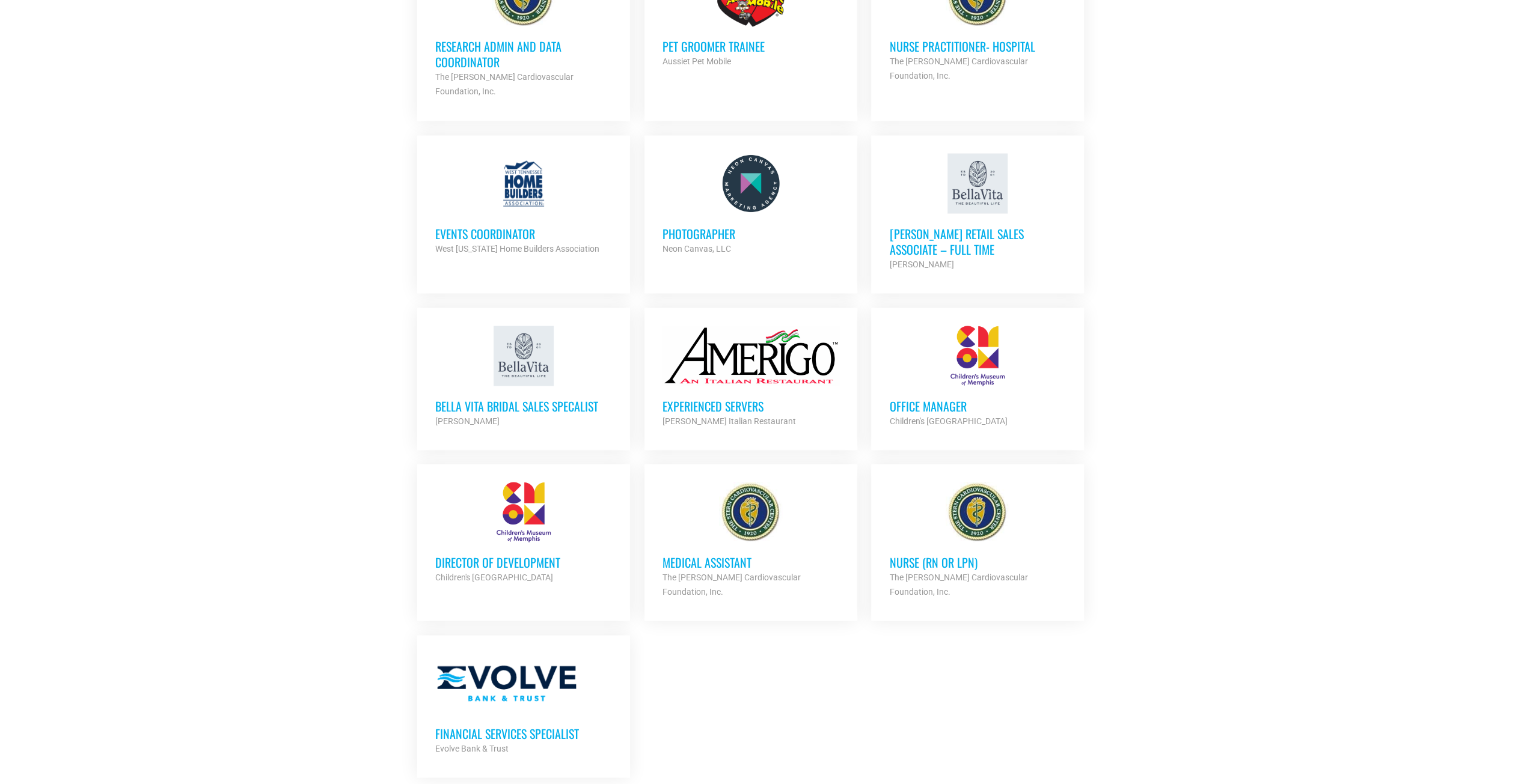
click at [776, 783] on strong "Load more listings" at bounding box center [769, 799] width 93 height 9
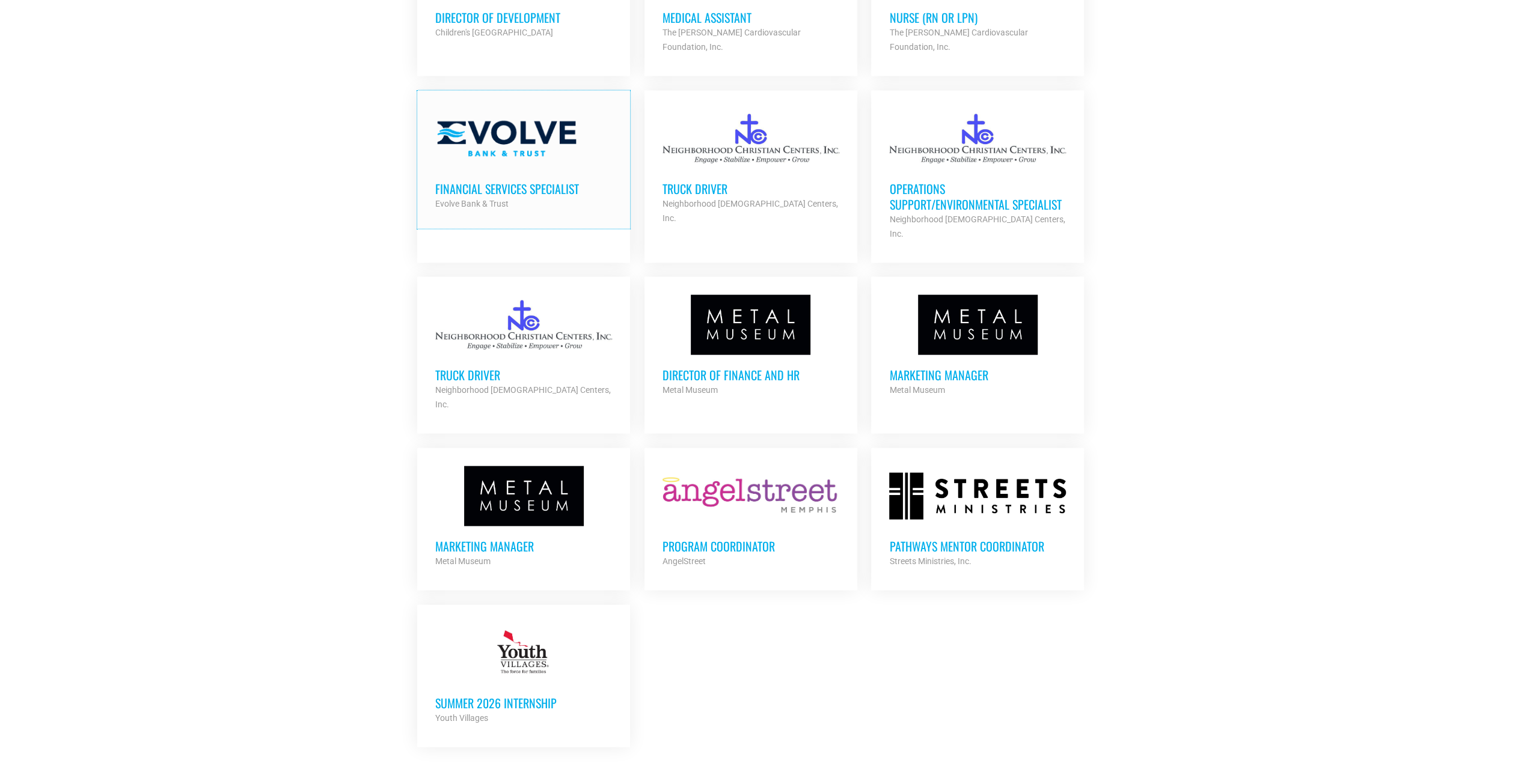
scroll to position [2703, 0]
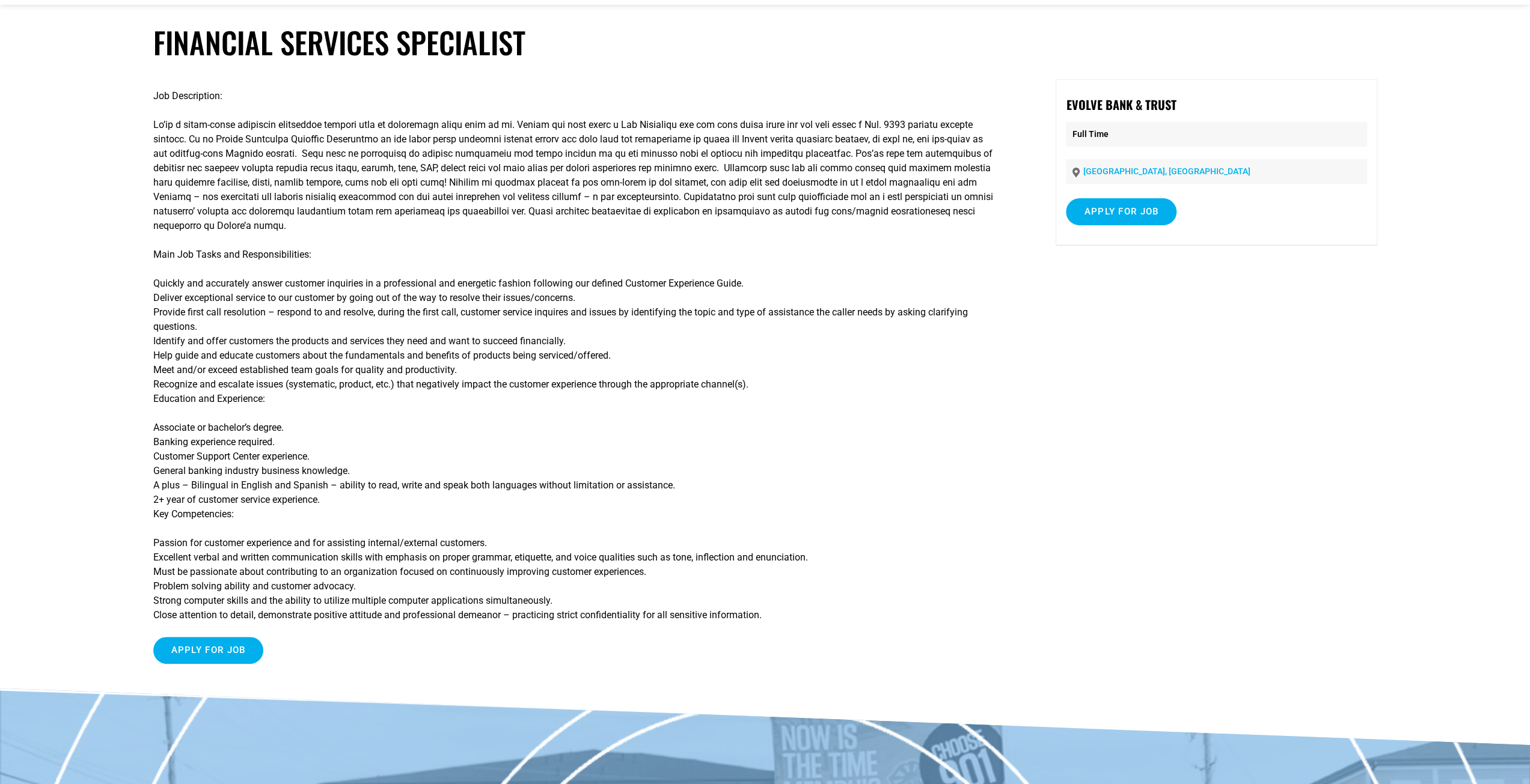
scroll to position [60, 0]
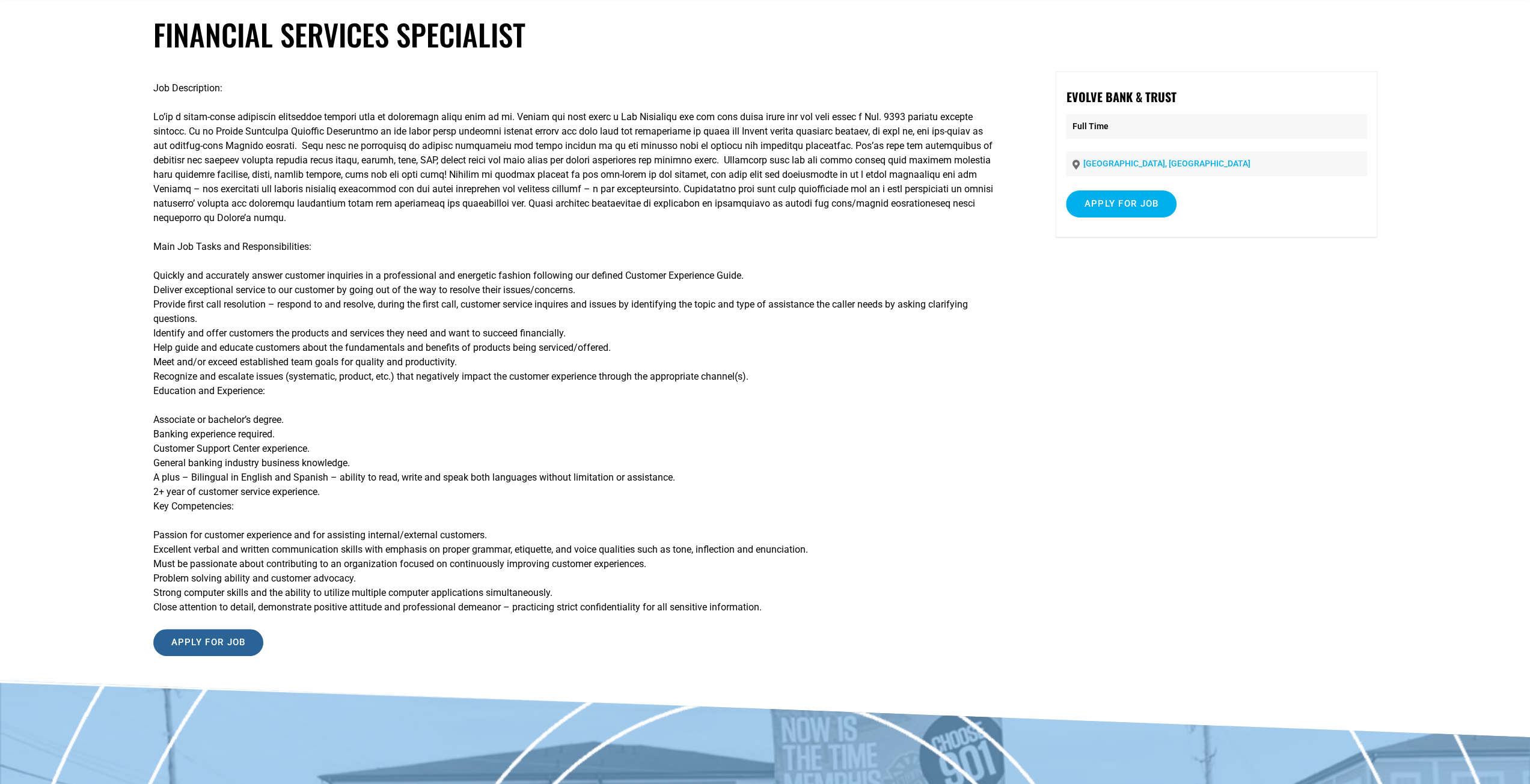
click at [171, 632] on input "Apply for job" at bounding box center [209, 643] width 111 height 27
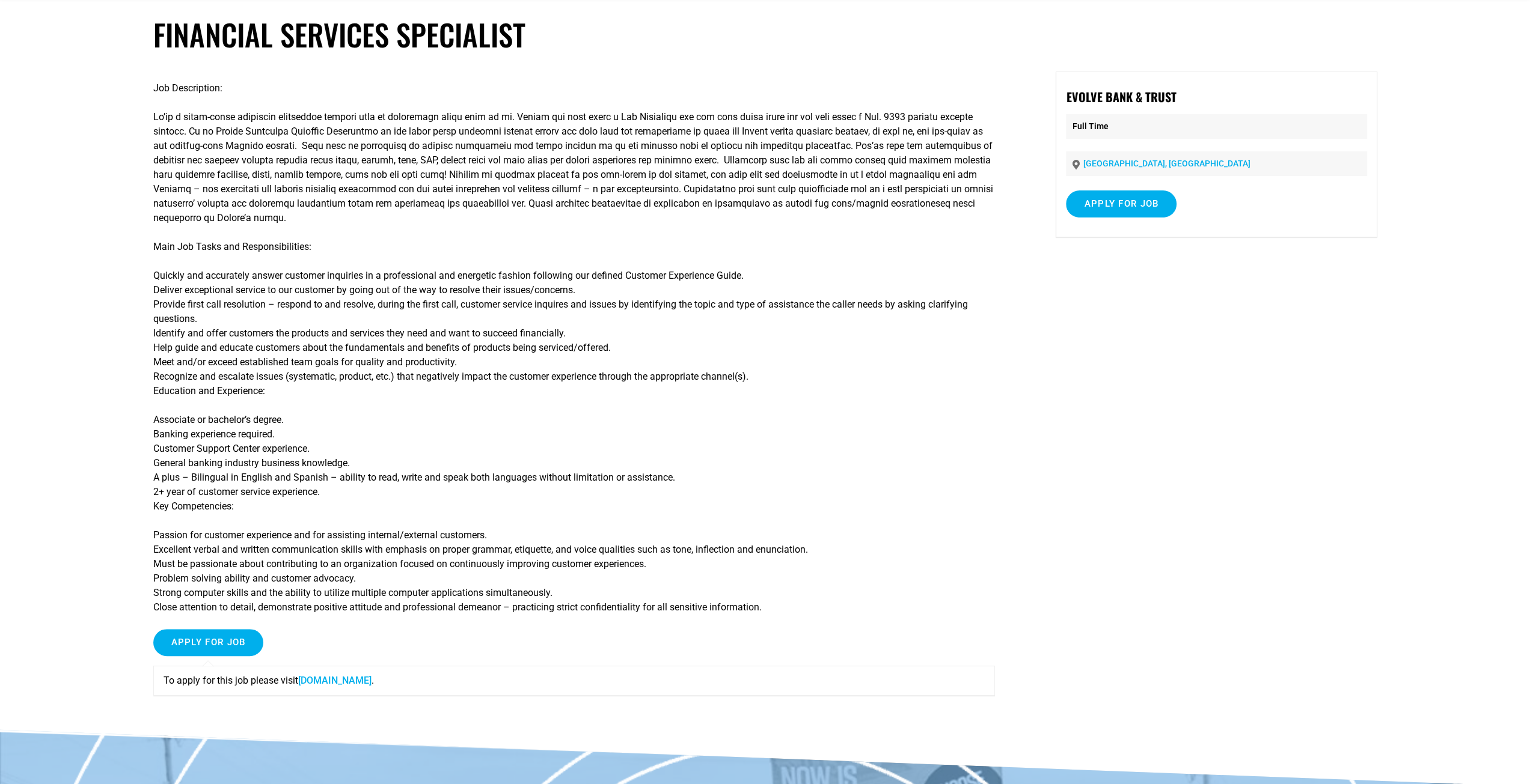
click at [355, 685] on link "recruiting2.ultipro.com" at bounding box center [335, 680] width 73 height 12
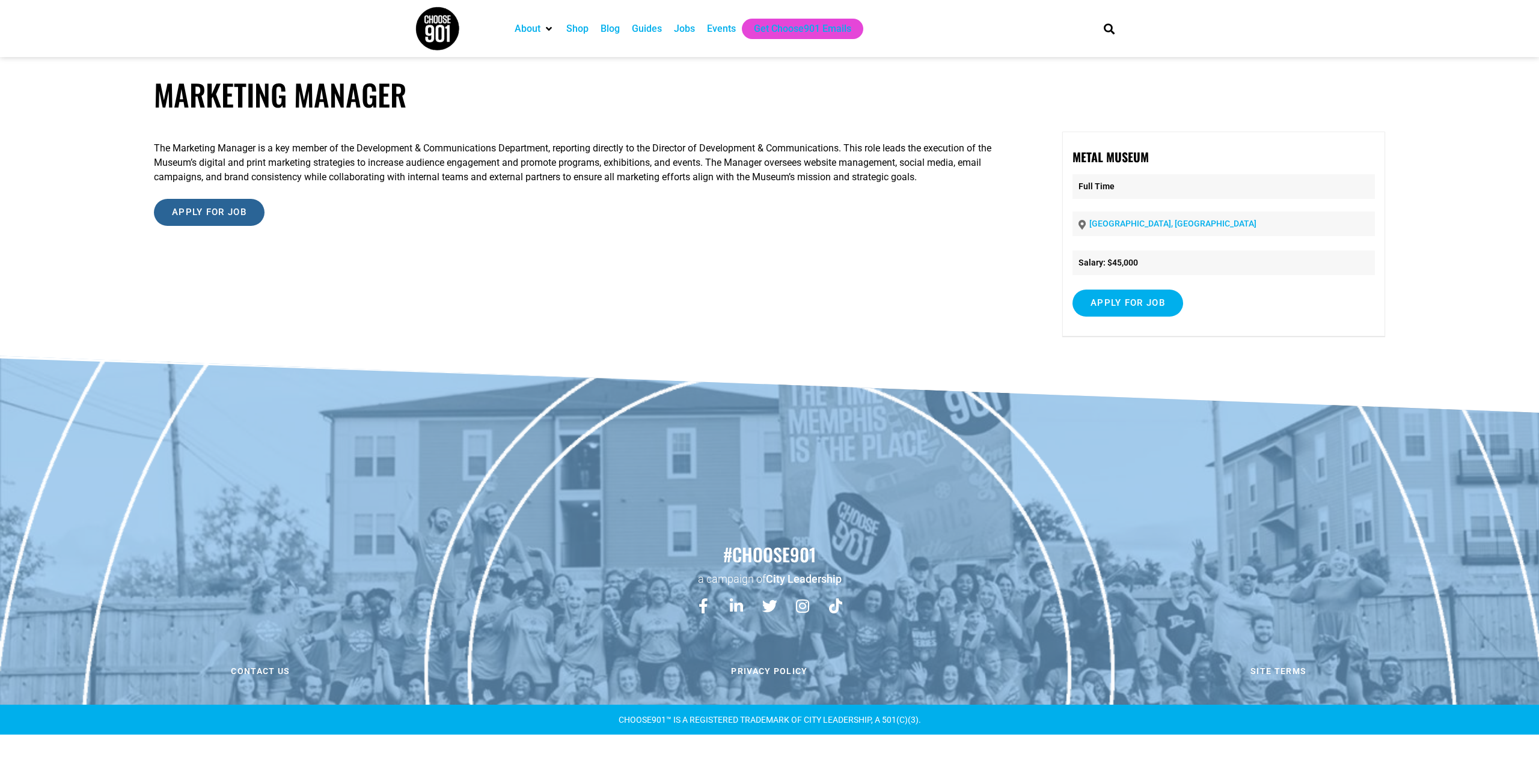
click at [197, 208] on input "Apply for job" at bounding box center [209, 212] width 111 height 27
click at [311, 247] on link "www.metalmuseum.org" at bounding box center [335, 250] width 73 height 12
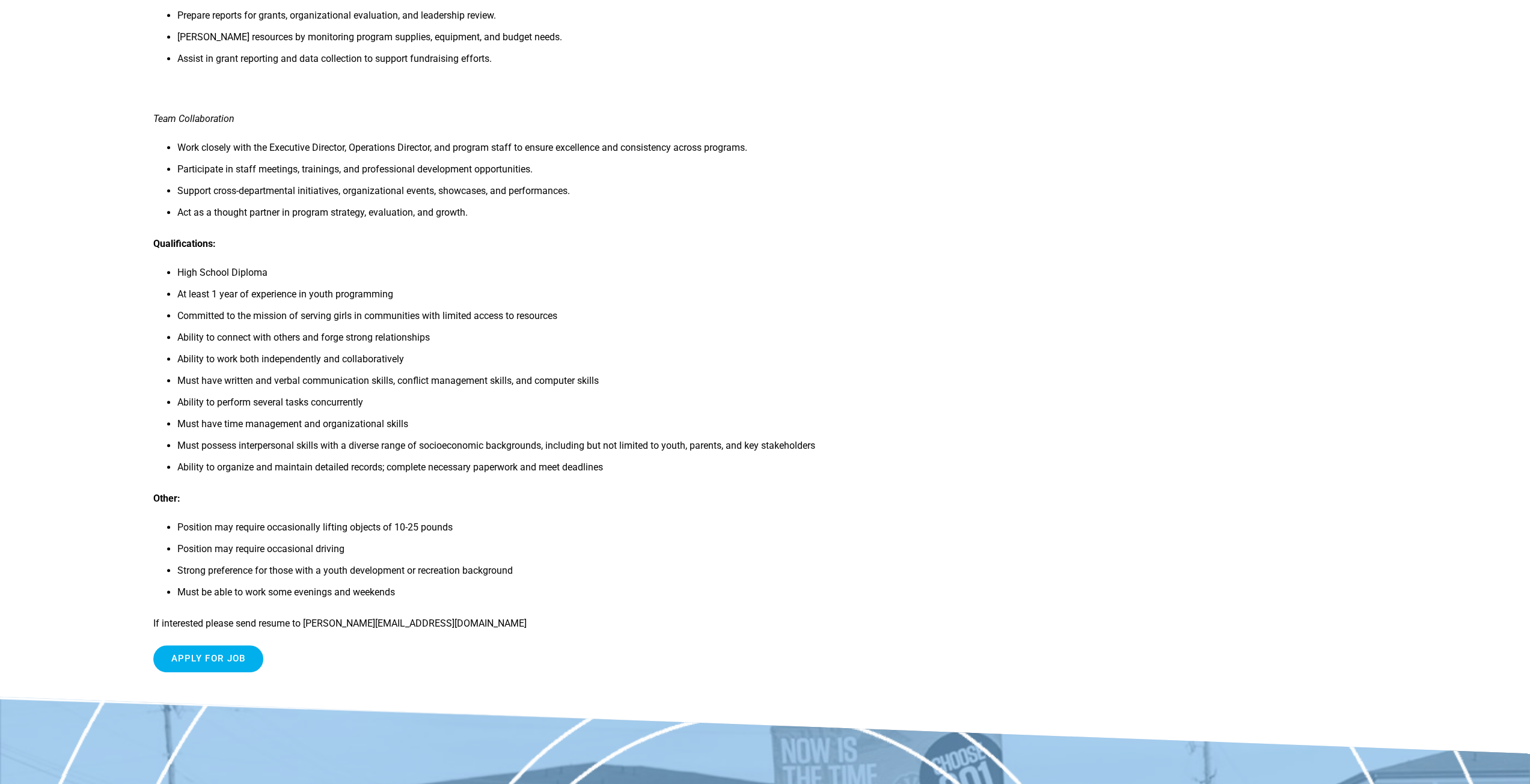
scroll to position [841, 0]
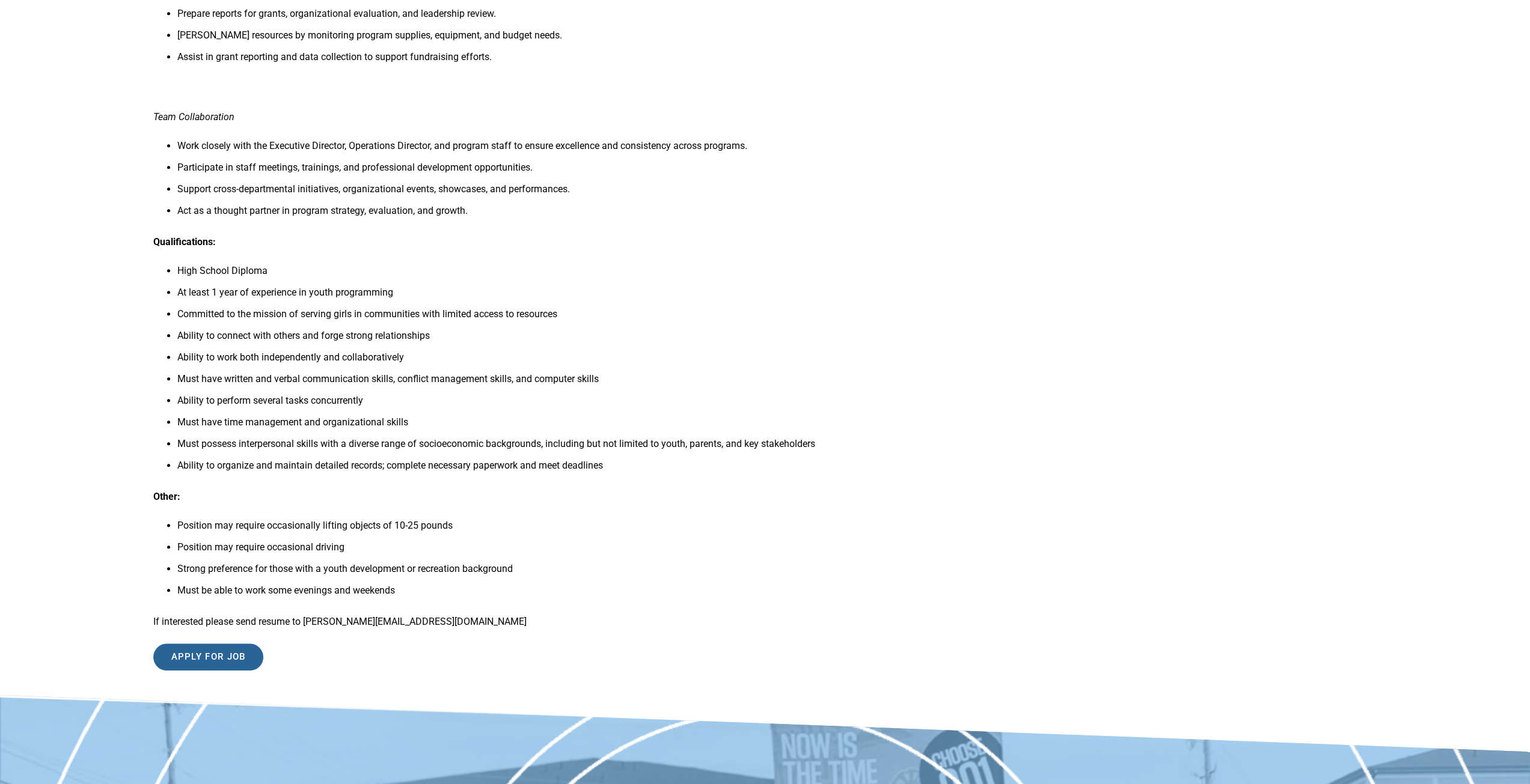
click at [228, 646] on input "Apply for job" at bounding box center [209, 657] width 111 height 27
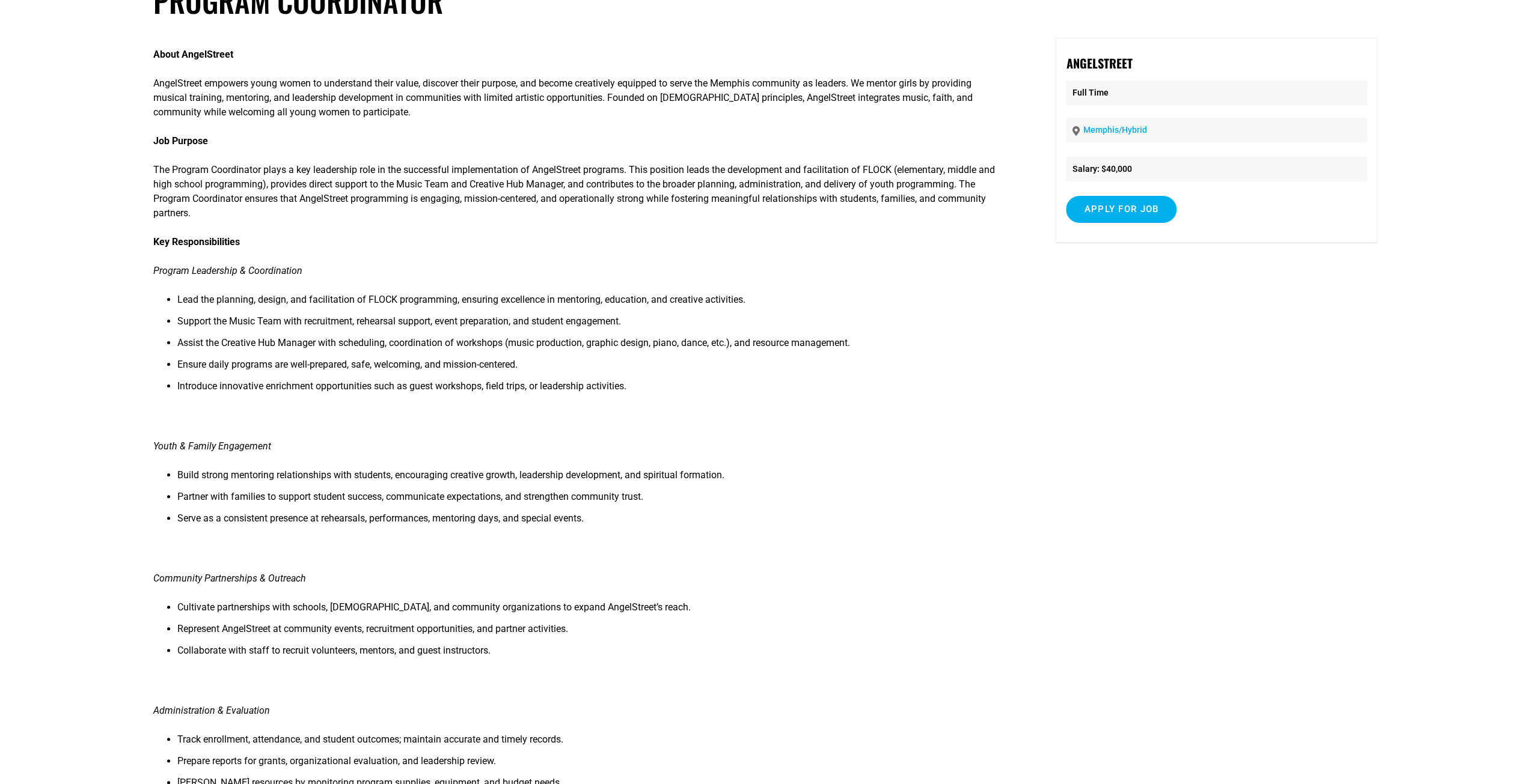
scroll to position [0, 0]
